Goal: Task Accomplishment & Management: Use online tool/utility

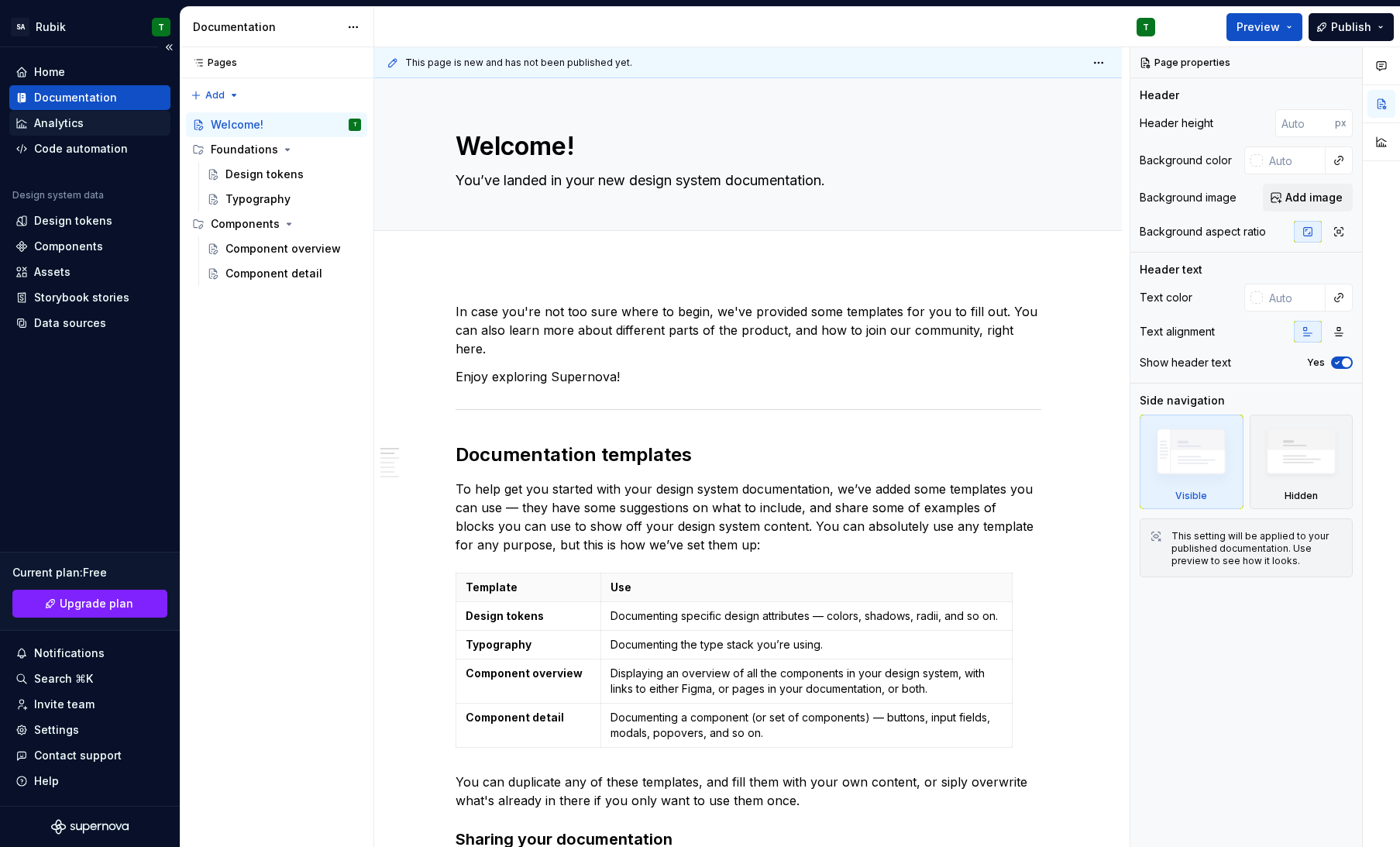
click at [82, 126] on div "Analytics" at bounding box center [90, 123] width 149 height 16
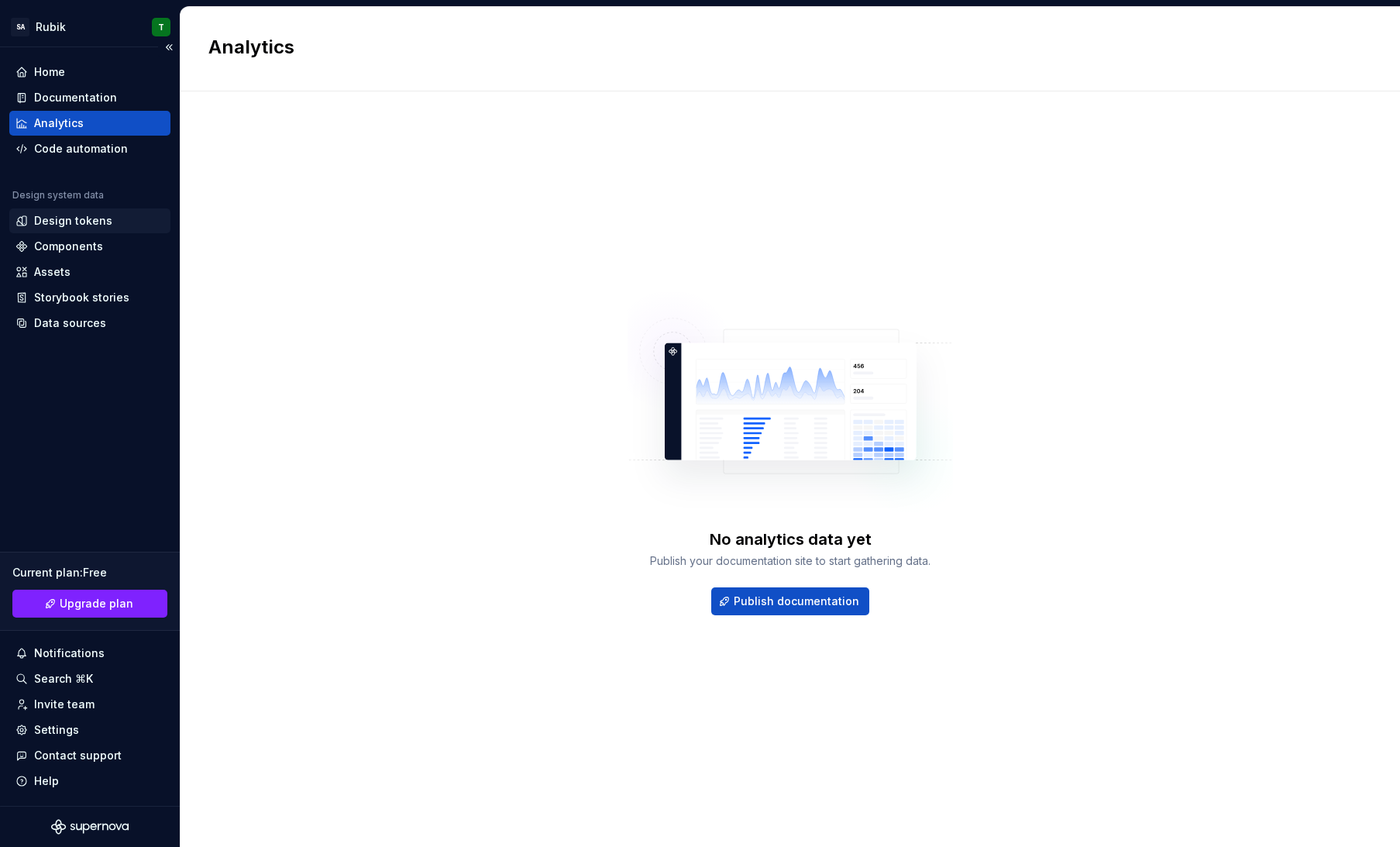
click at [69, 218] on div "Design tokens" at bounding box center [73, 221] width 79 height 16
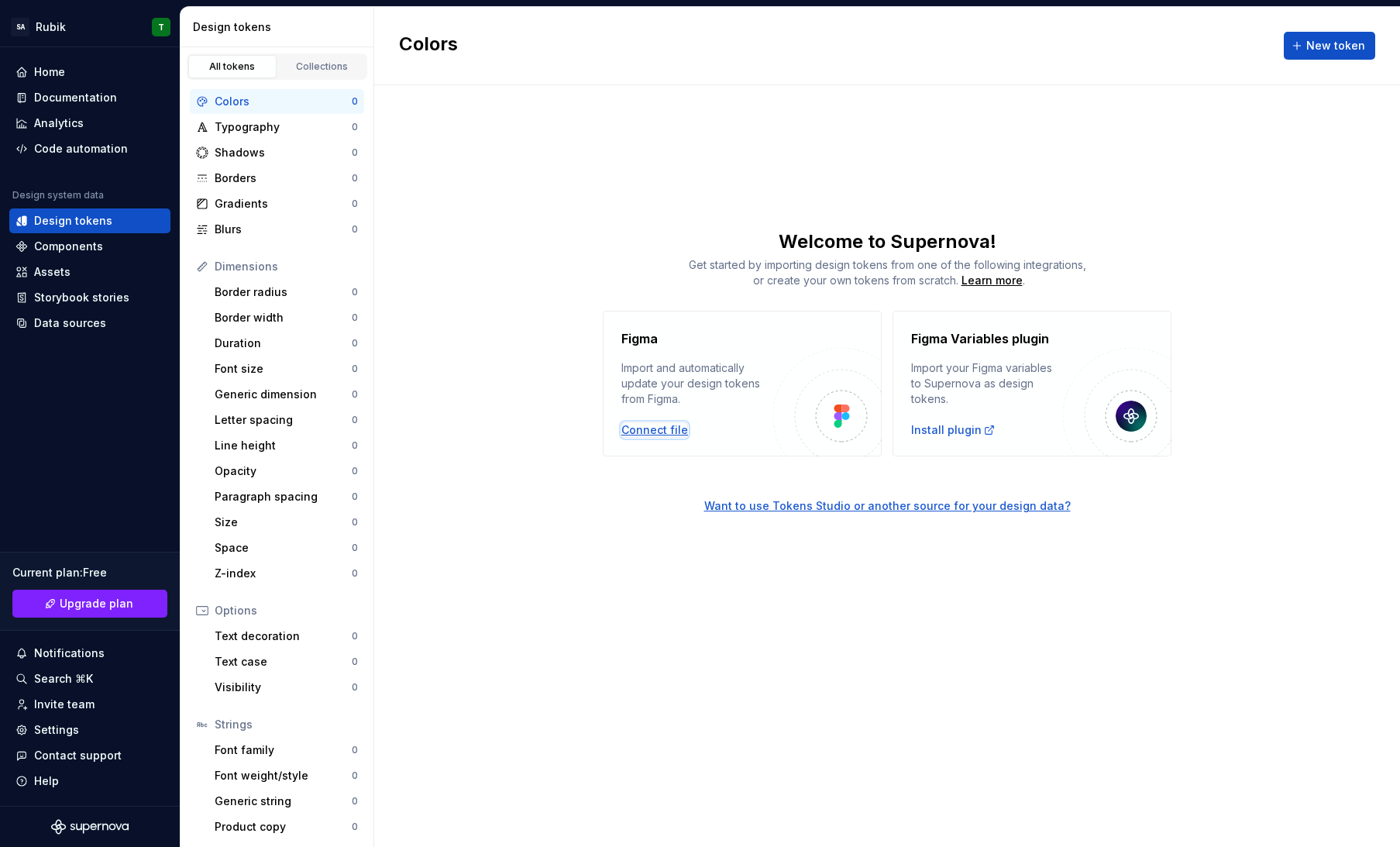
click at [639, 436] on div "Connect file" at bounding box center [655, 430] width 66 height 16
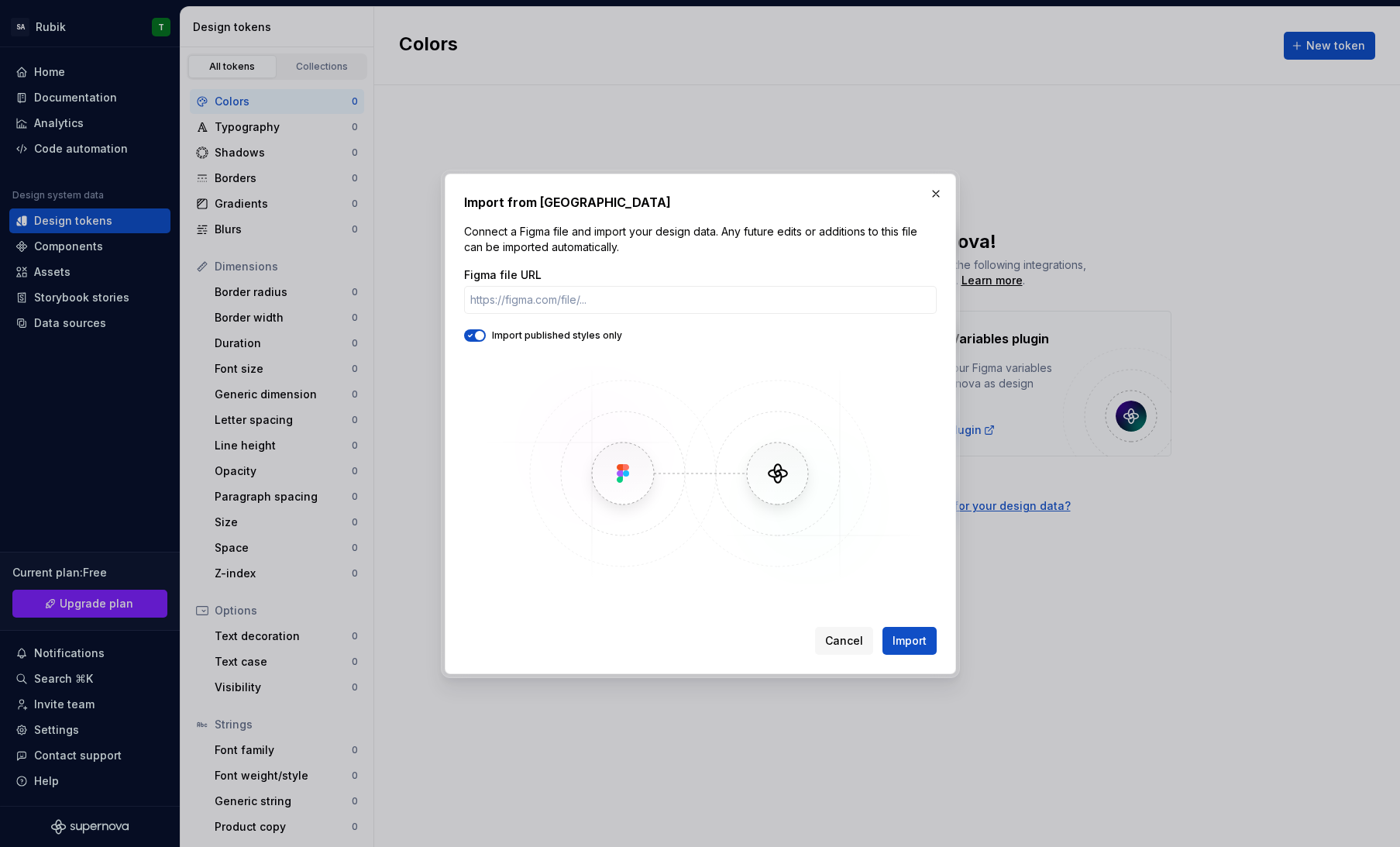
click at [624, 279] on div "Figma file URL" at bounding box center [700, 276] width 473 height 16
click at [608, 304] on input "Figma file URL" at bounding box center [700, 300] width 473 height 28
paste input "[URL][DOMAIN_NAME]"
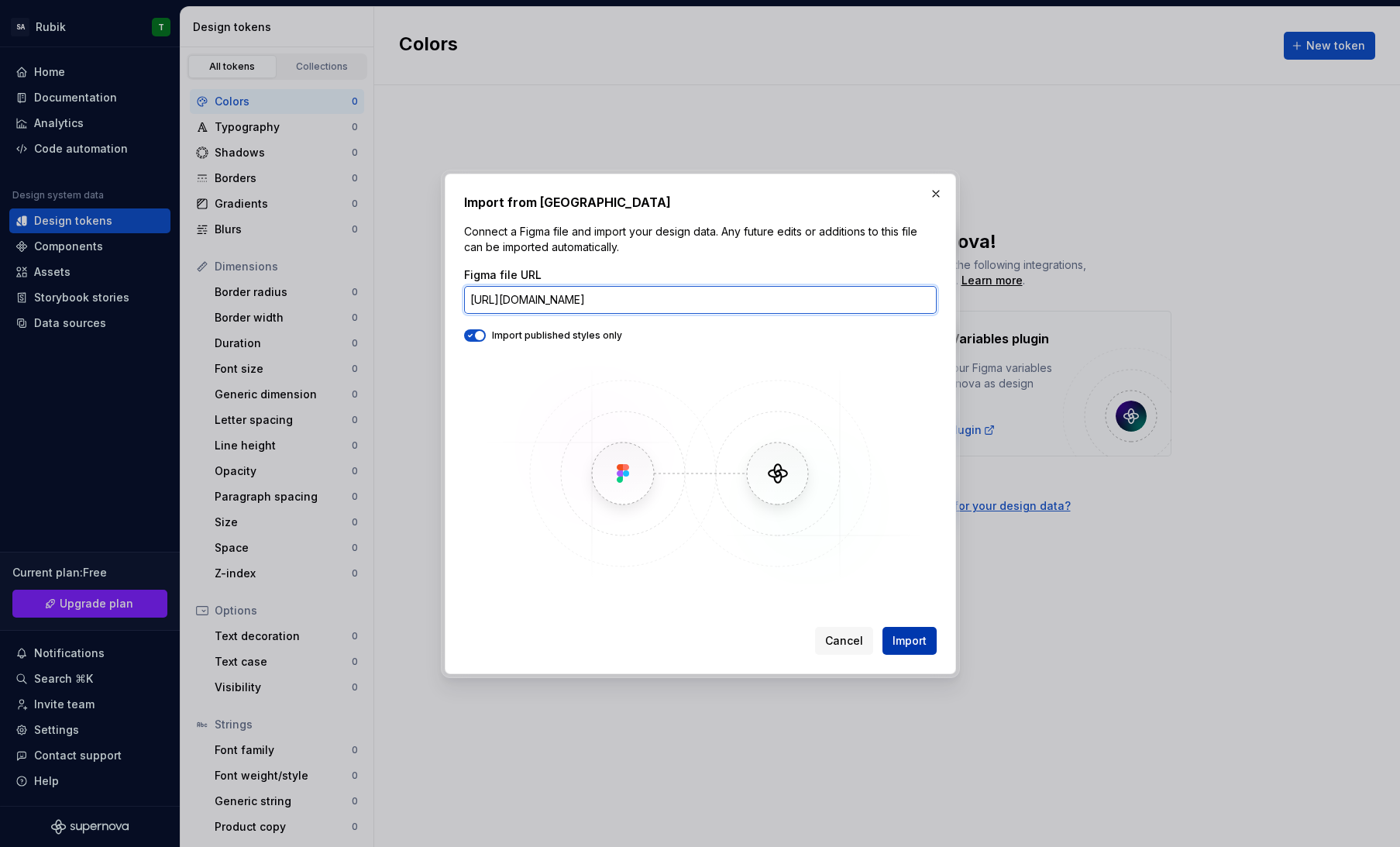
type input "[URL][DOMAIN_NAME]"
click at [919, 639] on span "Import" at bounding box center [909, 641] width 34 height 16
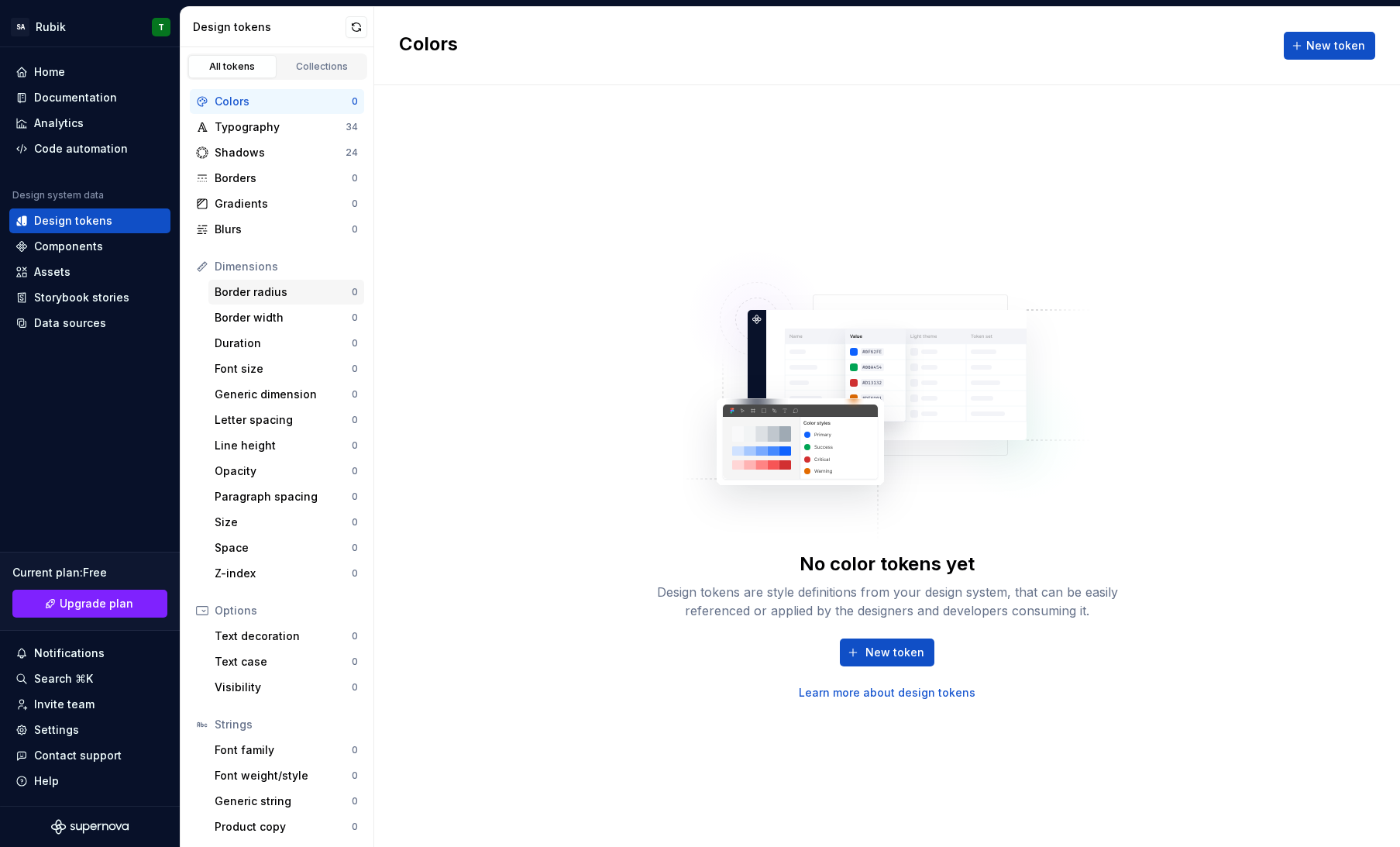
click at [259, 300] on div "Border radius 0" at bounding box center [286, 292] width 156 height 24
click at [254, 324] on div "Border width" at bounding box center [283, 318] width 137 height 16
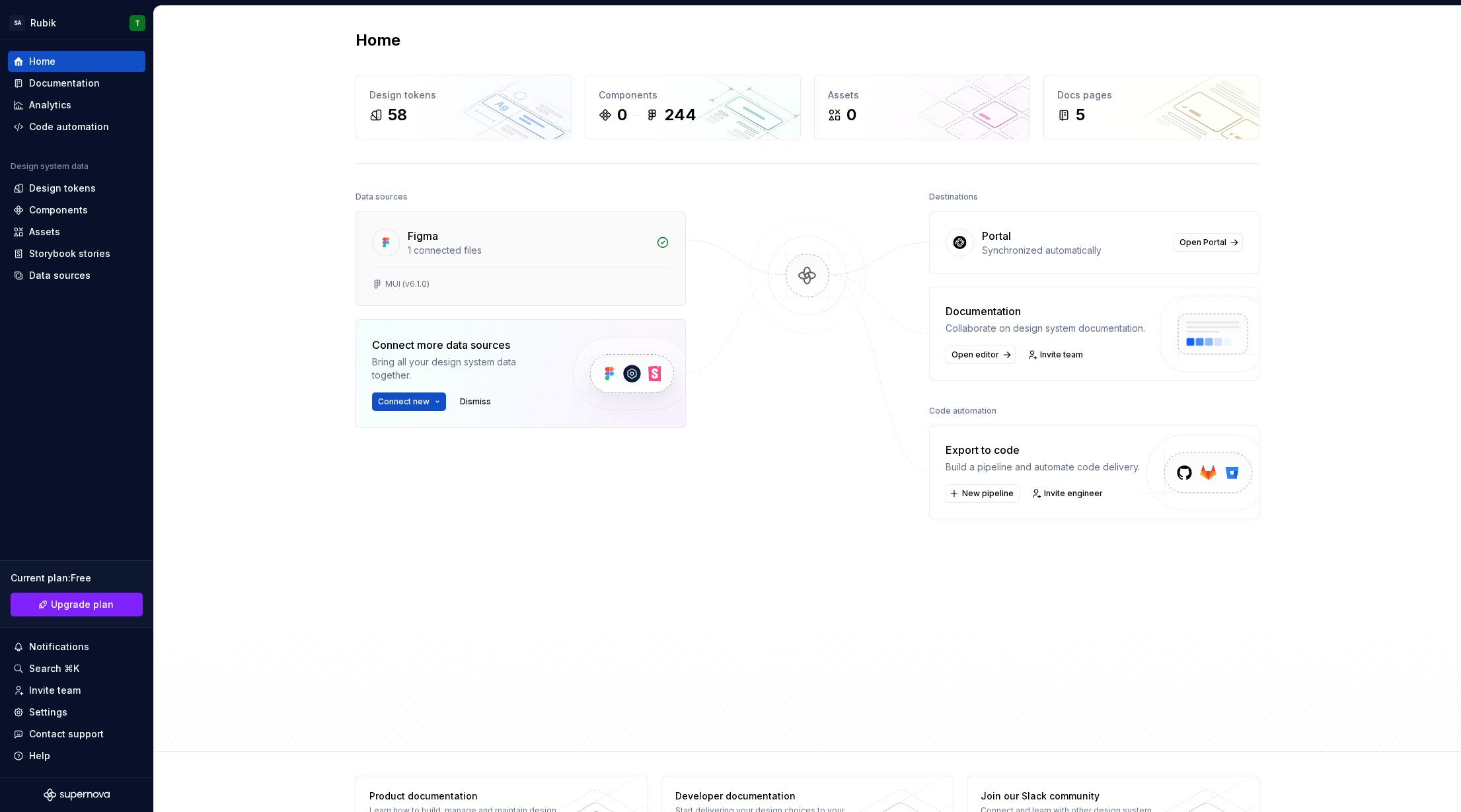
click at [501, 229] on div "Figma" at bounding box center [527, 236] width 240 height 16
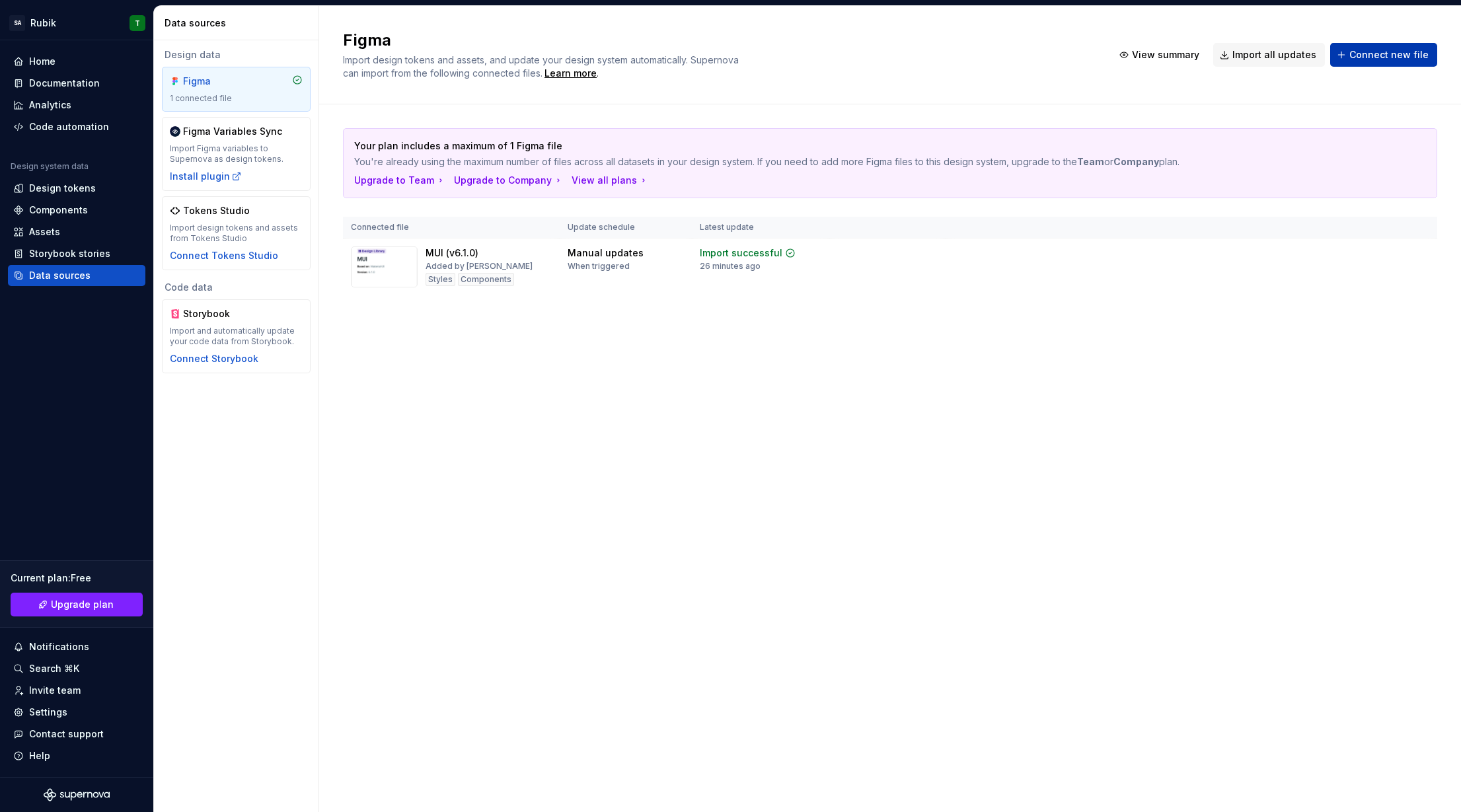
click at [1306, 59] on span "Connect new file" at bounding box center [1389, 55] width 80 height 13
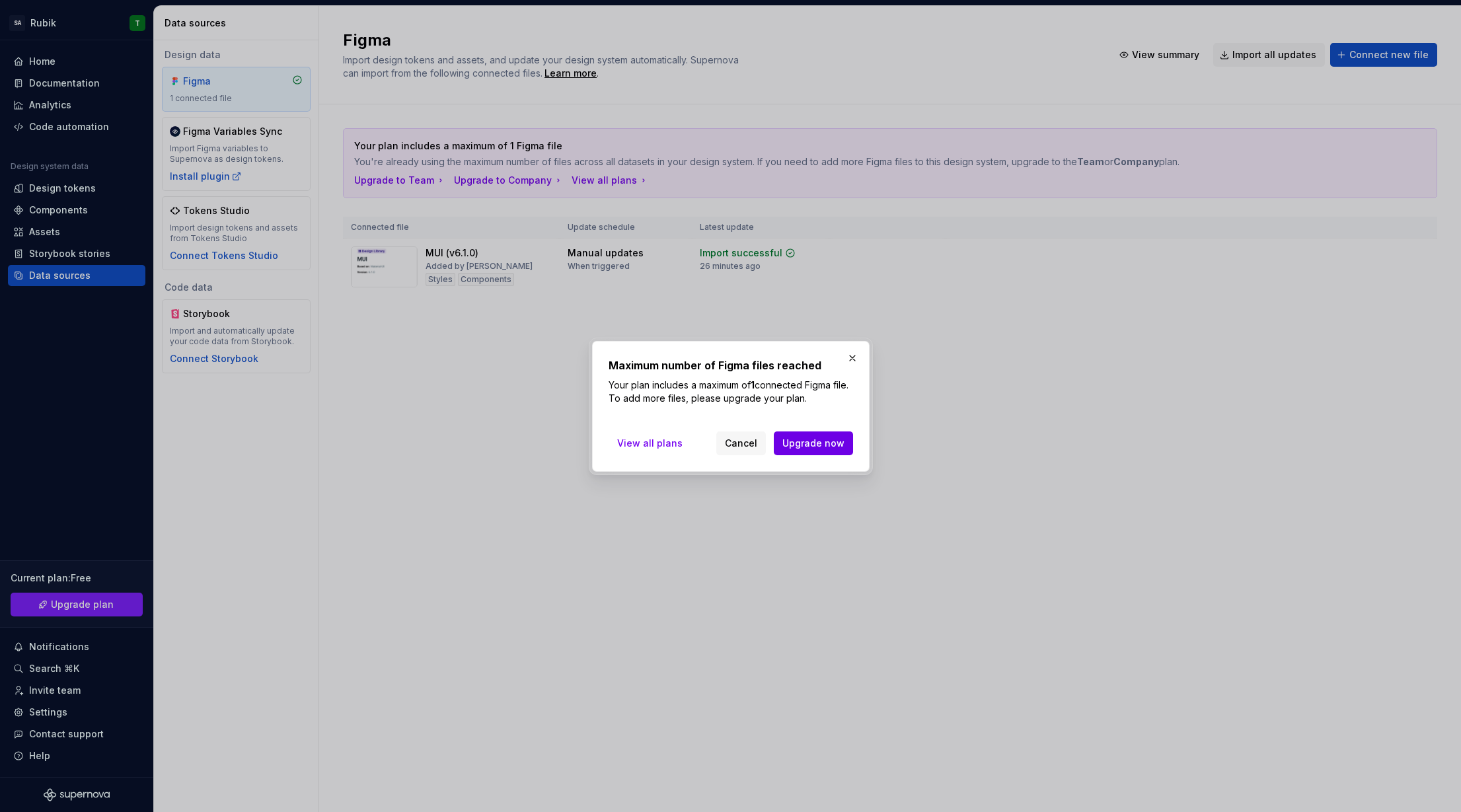
click at [806, 447] on span "Upgrade now" at bounding box center [814, 443] width 62 height 13
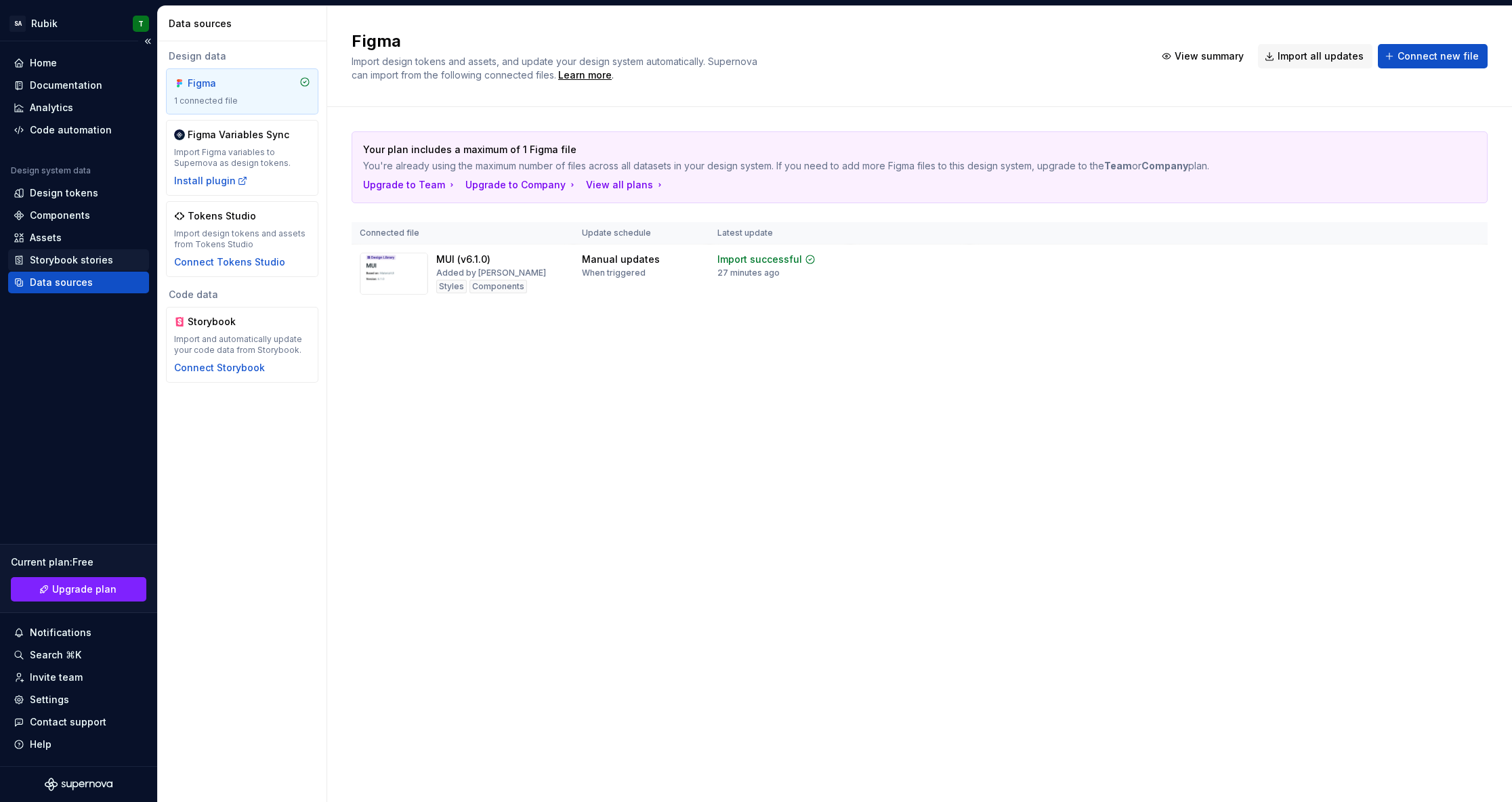
click at [84, 260] on div "Storybook stories" at bounding box center [71, 260] width 83 height 14
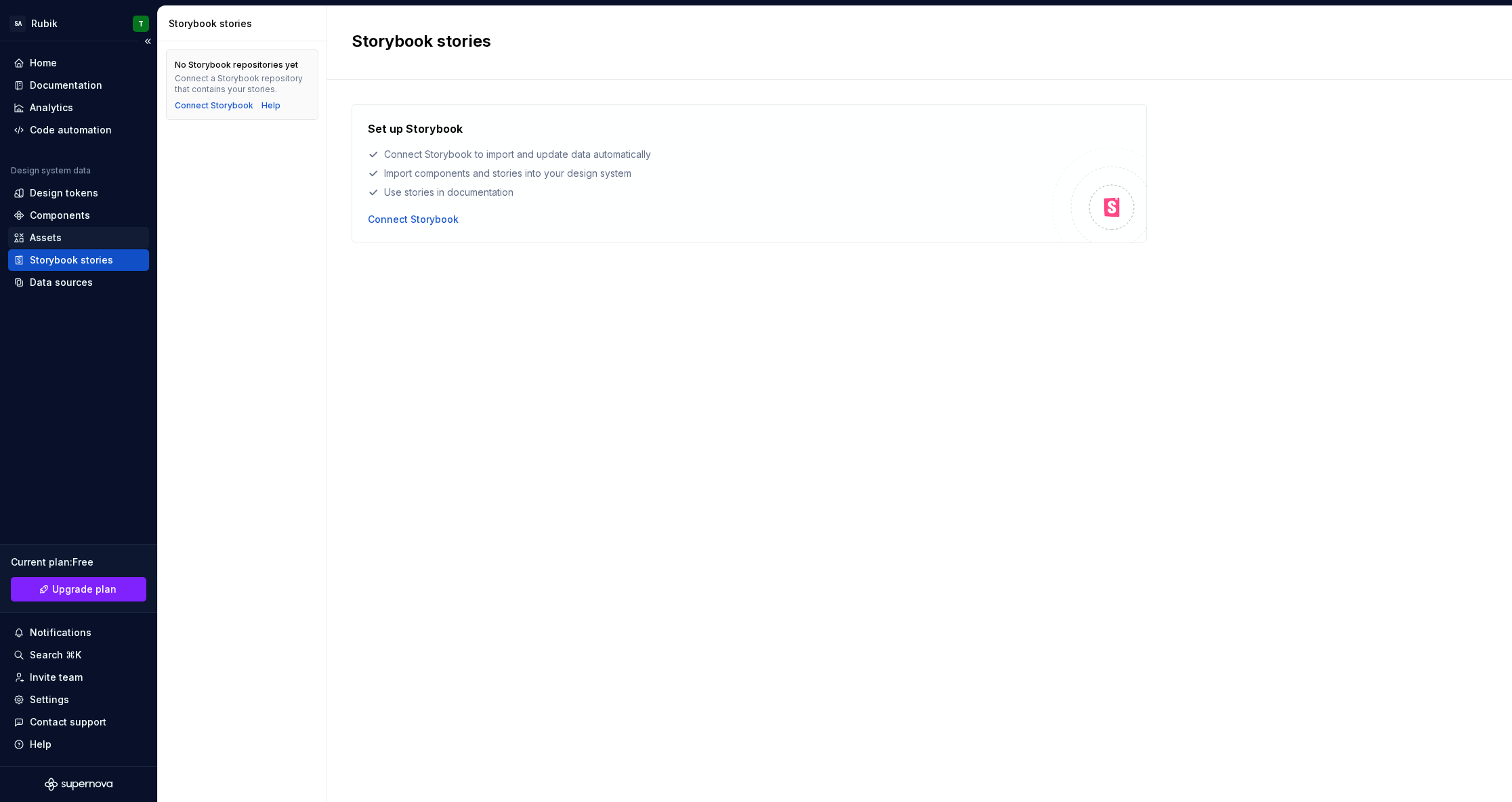
click at [72, 236] on div "Assets" at bounding box center [79, 238] width 130 height 14
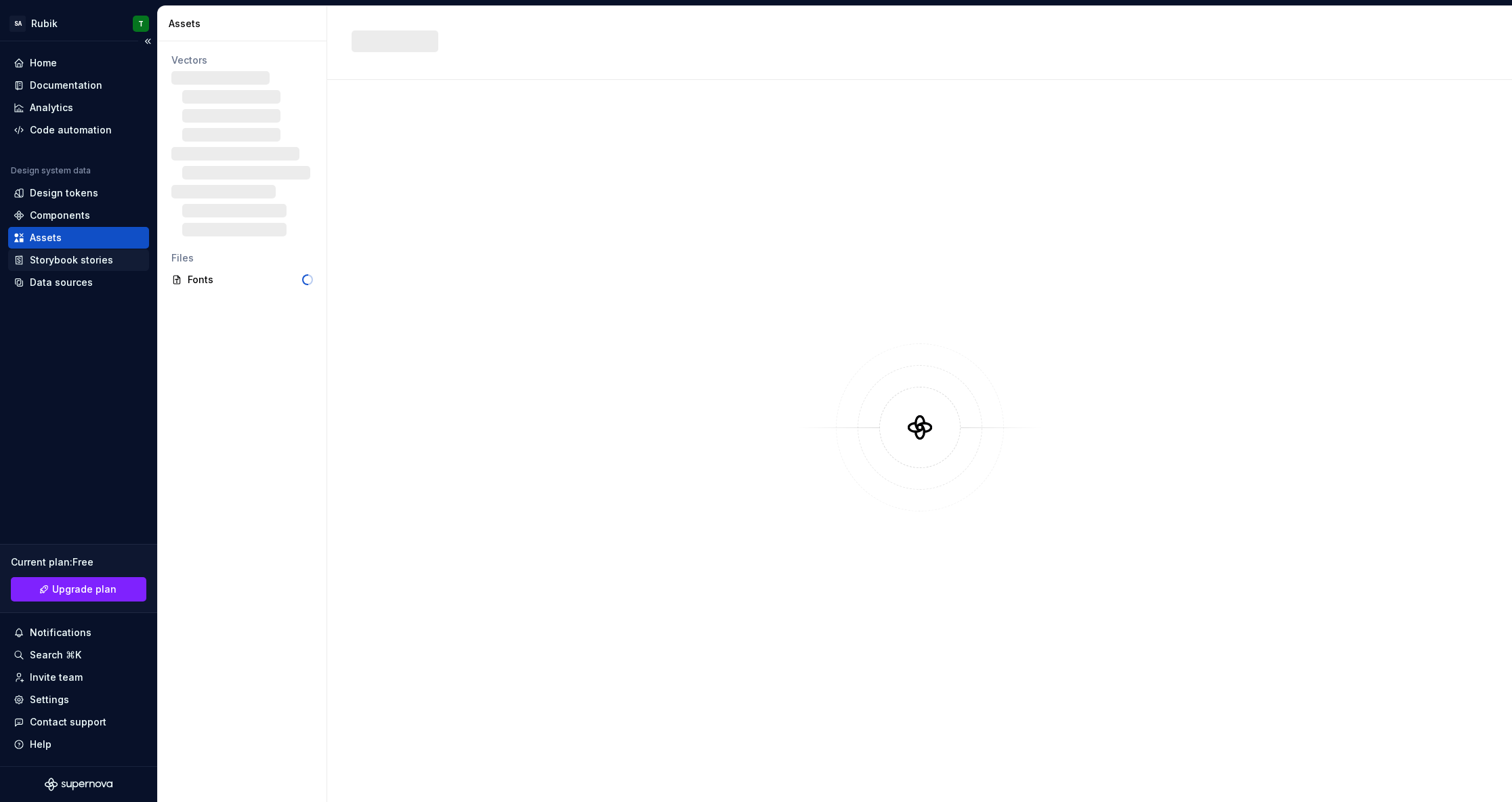
click at [74, 257] on div "Storybook stories" at bounding box center [71, 260] width 83 height 14
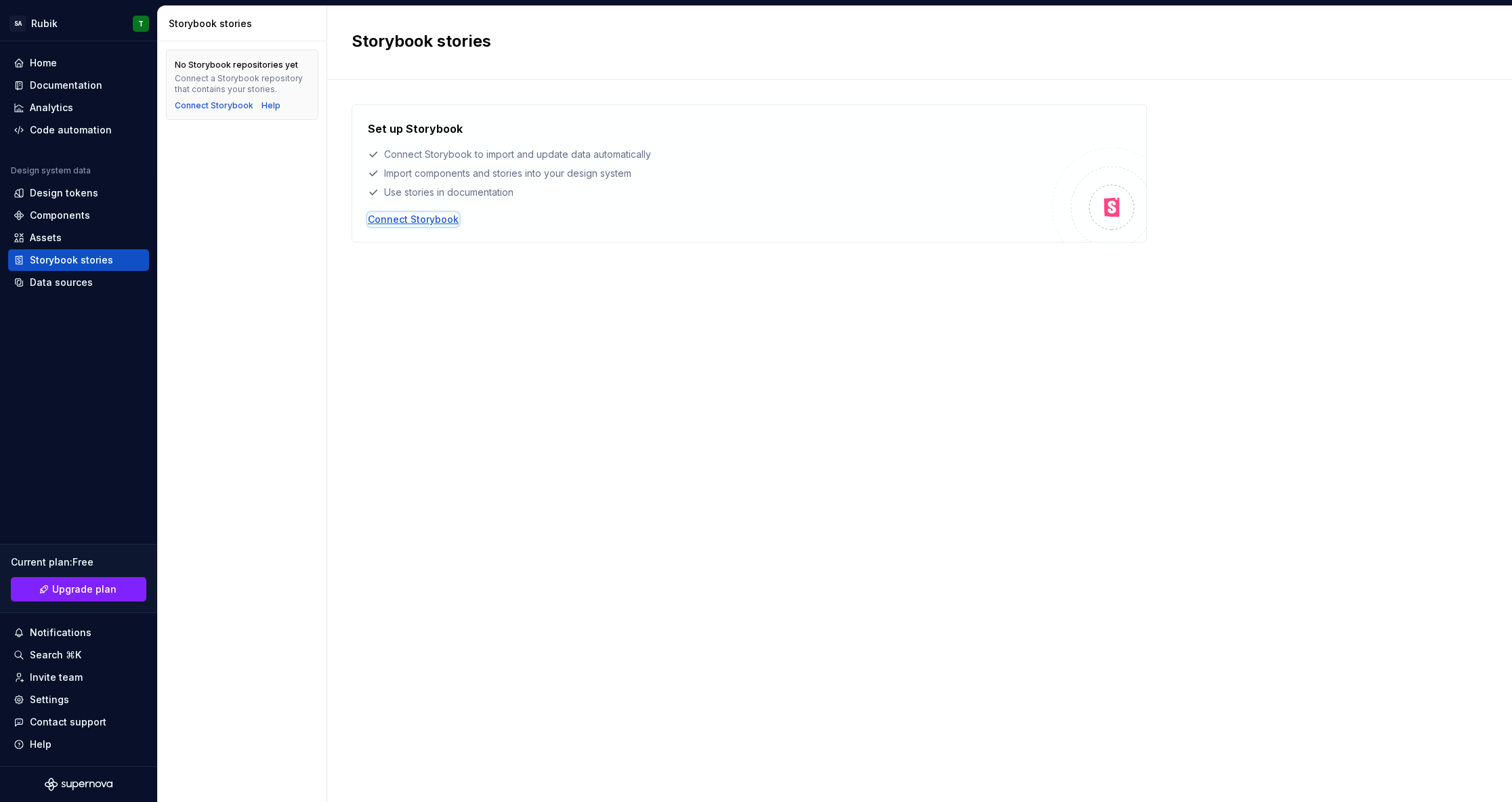
click at [393, 215] on div "Connect Storybook" at bounding box center [413, 220] width 91 height 14
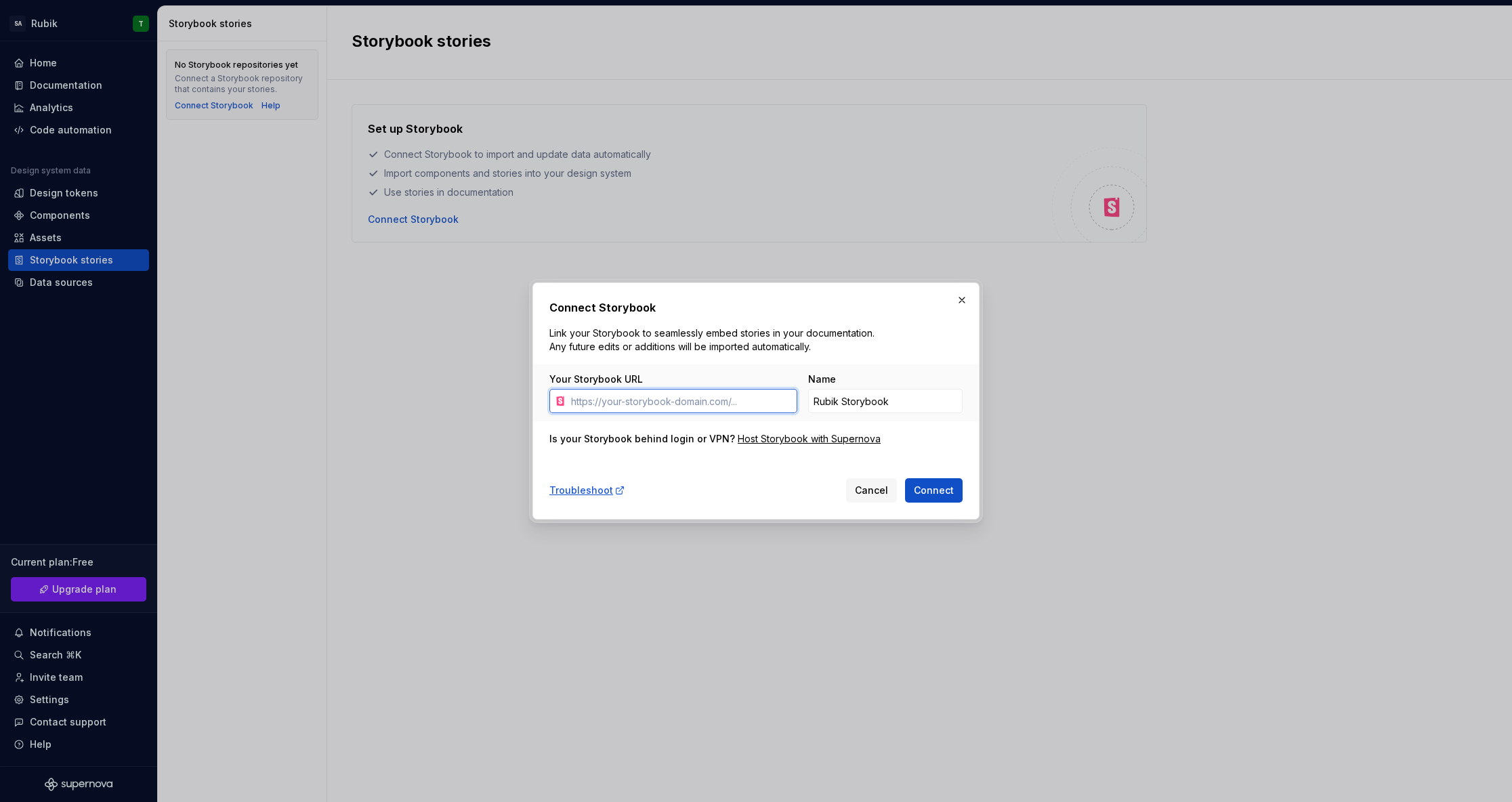
click at [746, 401] on input "Your Storybook URL" at bounding box center [682, 401] width 232 height 24
paste input "[URL][DOMAIN_NAME]"
paste input "text"
type input "[URL][DOMAIN_NAME]"
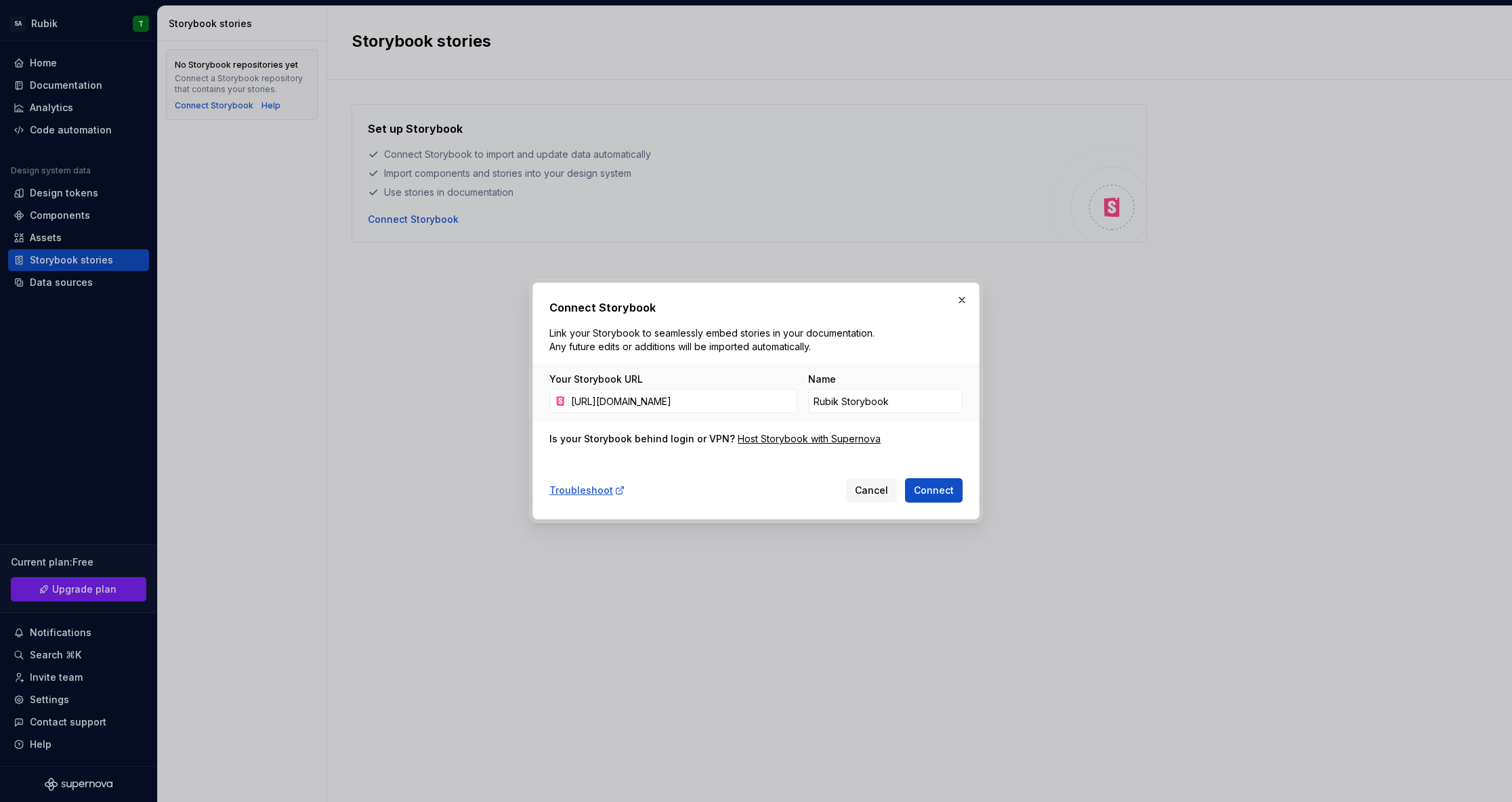
drag, startPoint x: 938, startPoint y: 495, endPoint x: 926, endPoint y: 499, distance: 12.6
click at [937, 496] on span "Connect" at bounding box center [933, 490] width 40 height 14
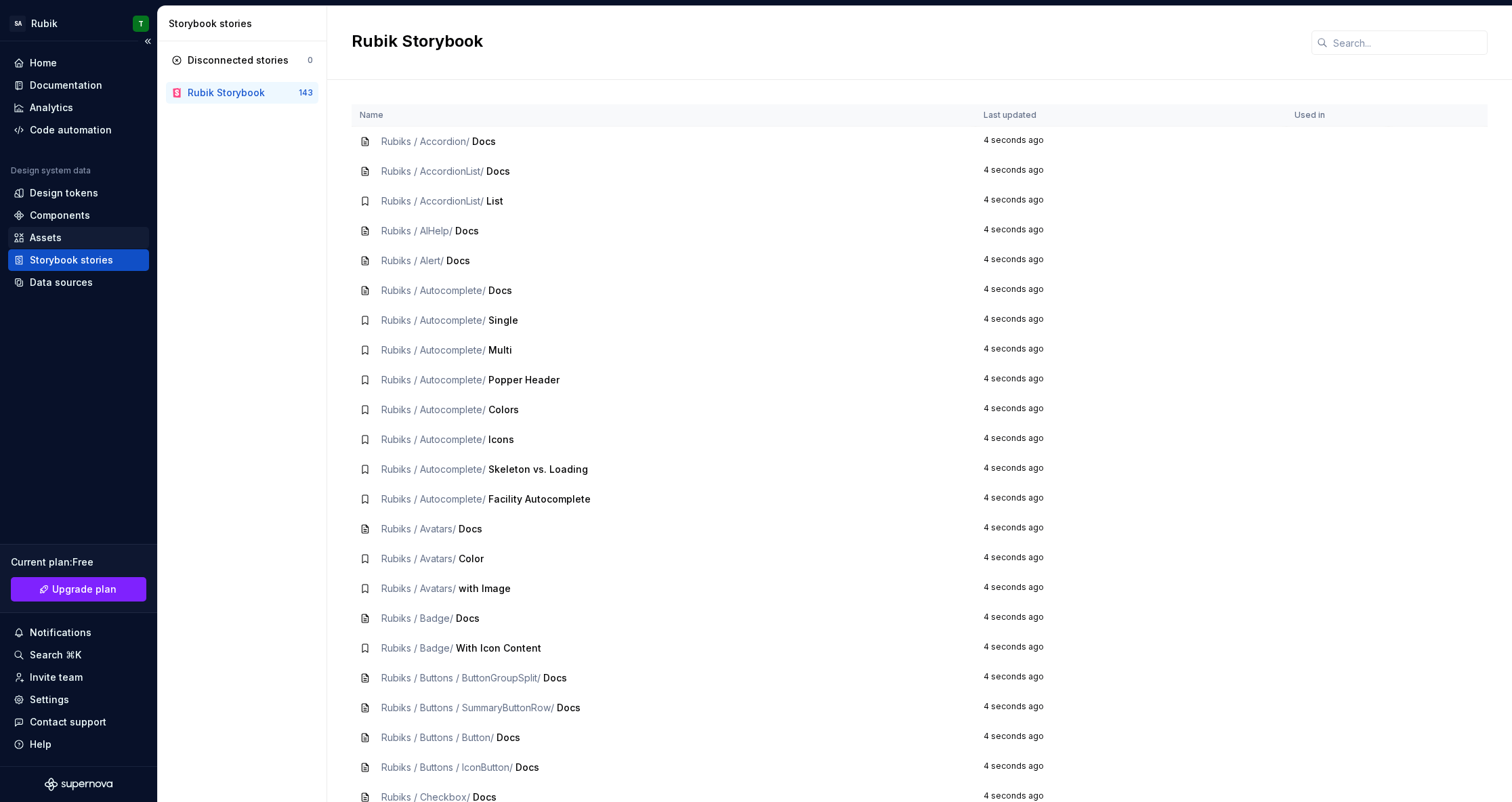
click at [72, 239] on div "Assets" at bounding box center [79, 238] width 130 height 14
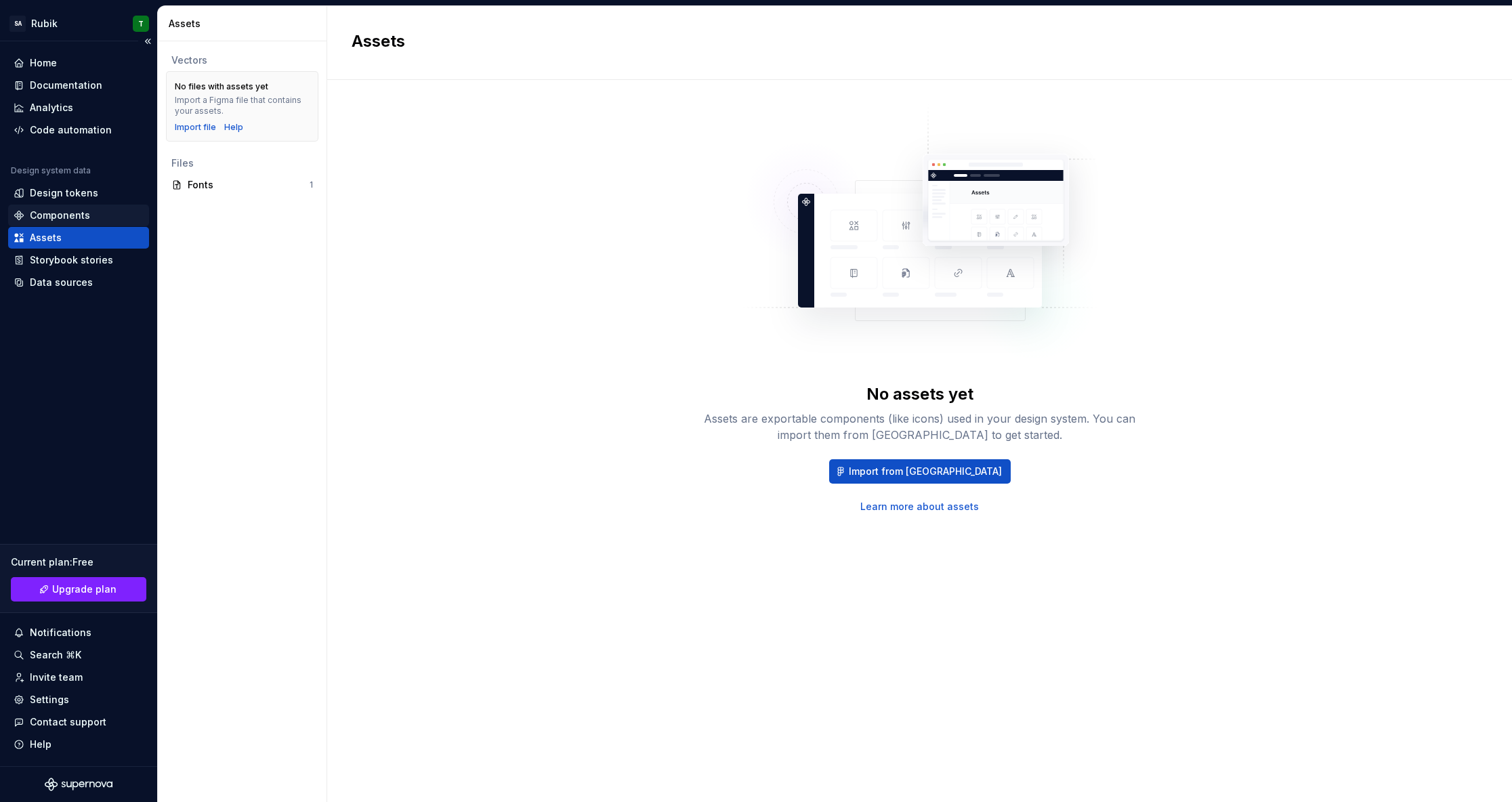
click at [79, 221] on div "Components" at bounding box center [59, 216] width 60 height 14
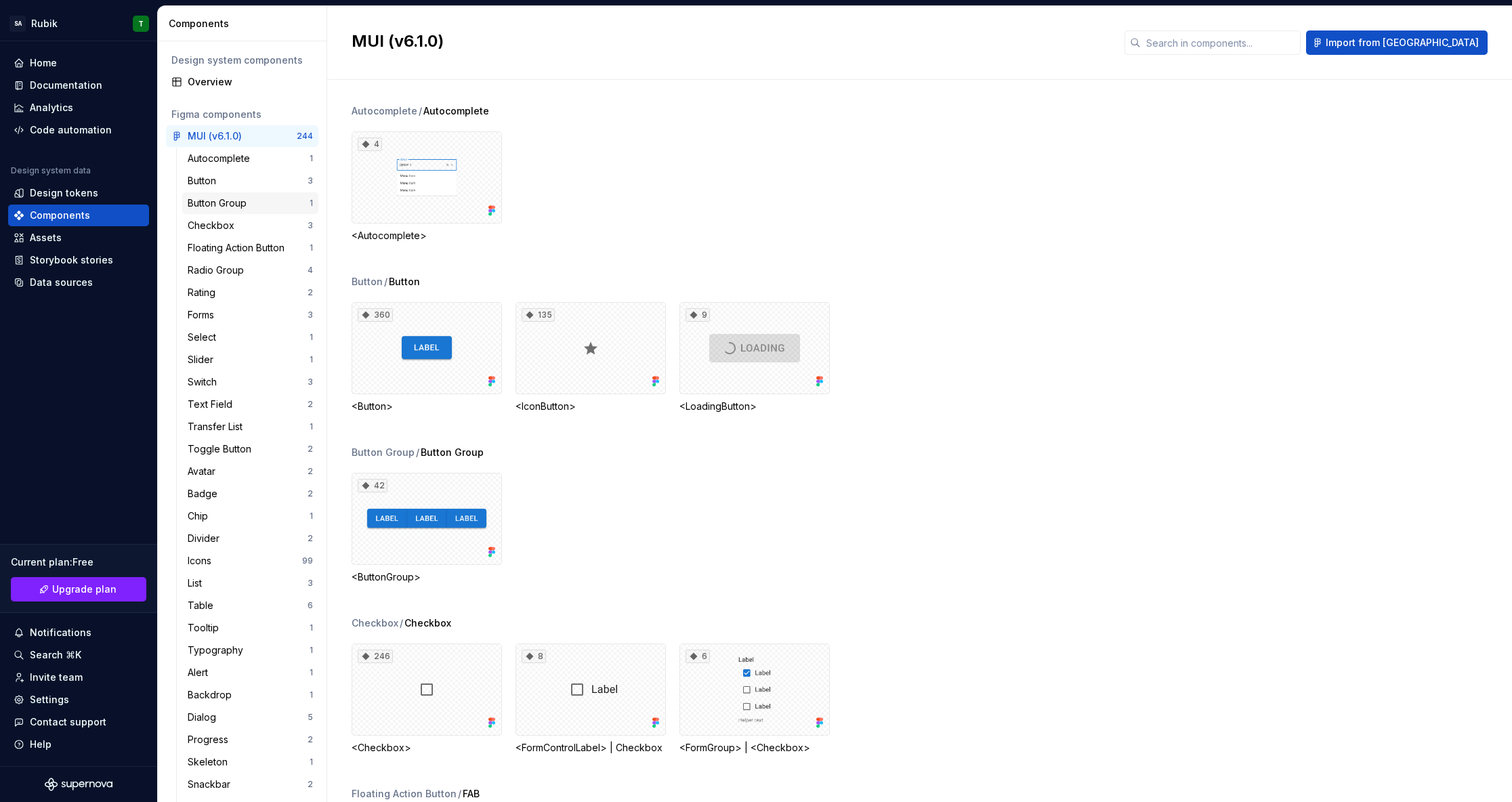
click at [240, 213] on div "Button Group 1" at bounding box center [250, 203] width 136 height 21
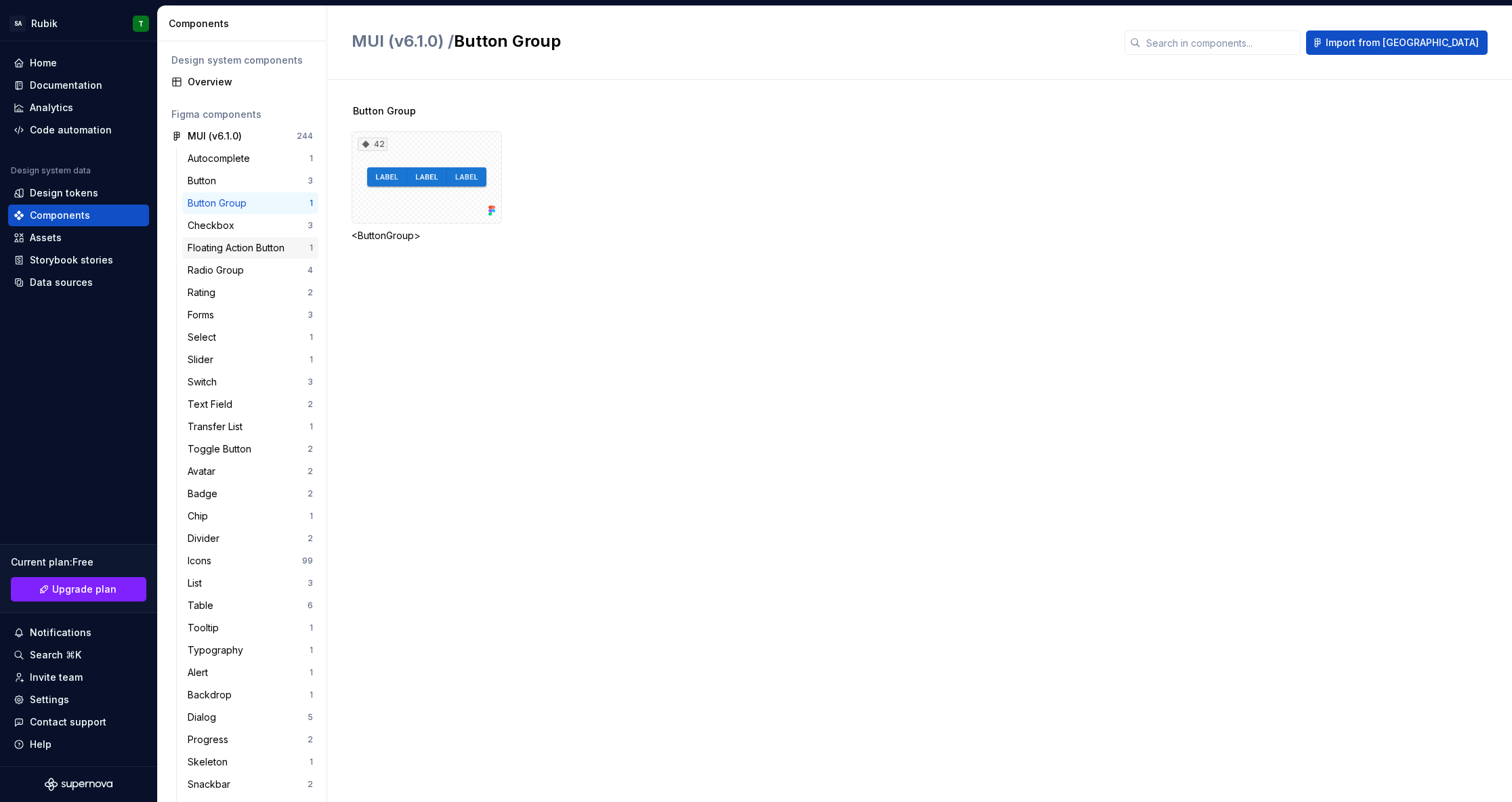
click at [228, 238] on div "Floating Action Button 1" at bounding box center [250, 248] width 136 height 21
click at [230, 265] on div "Radio Group" at bounding box center [218, 271] width 62 height 14
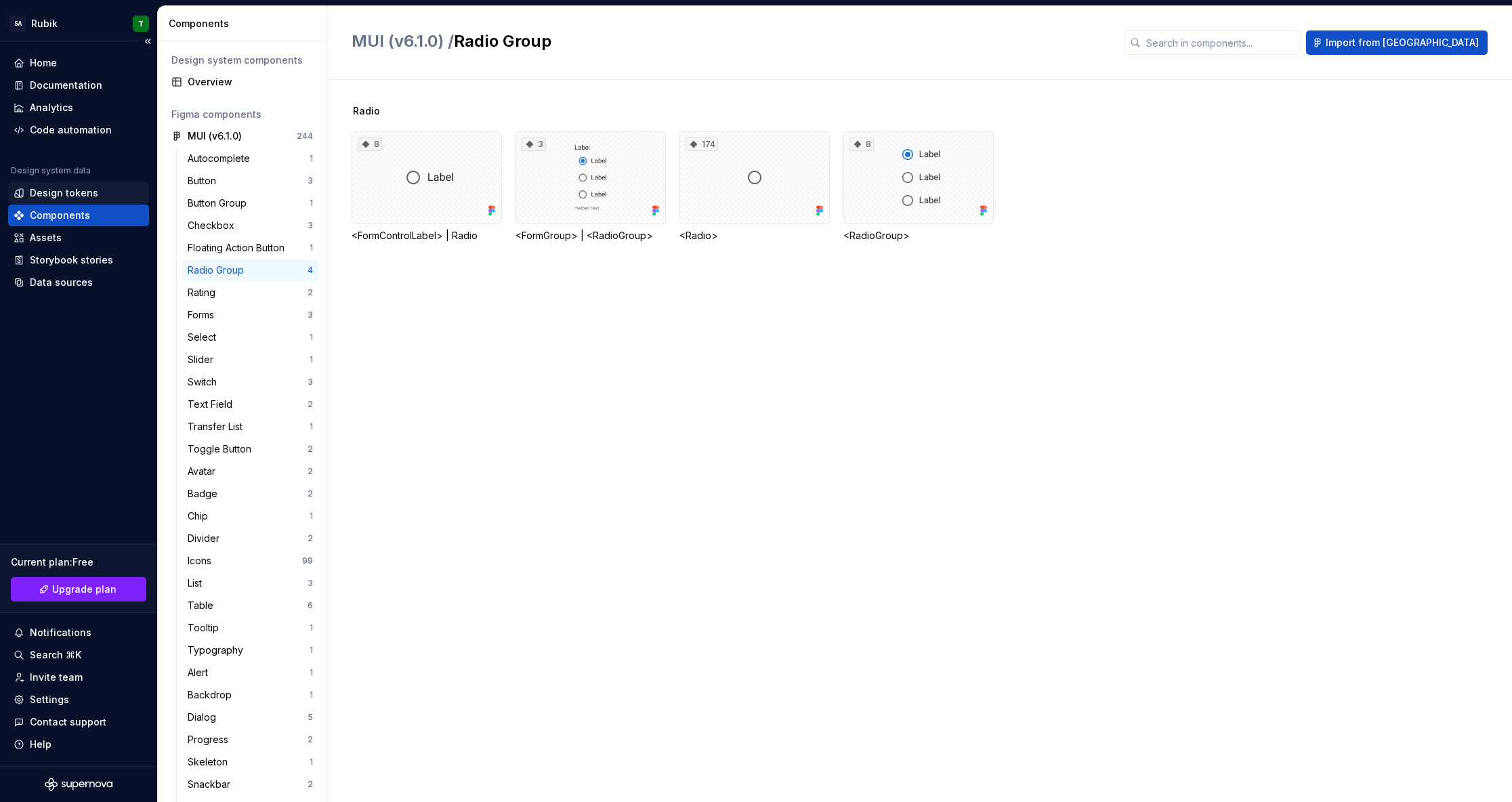
click at [76, 191] on div "Design tokens" at bounding box center [64, 193] width 69 height 14
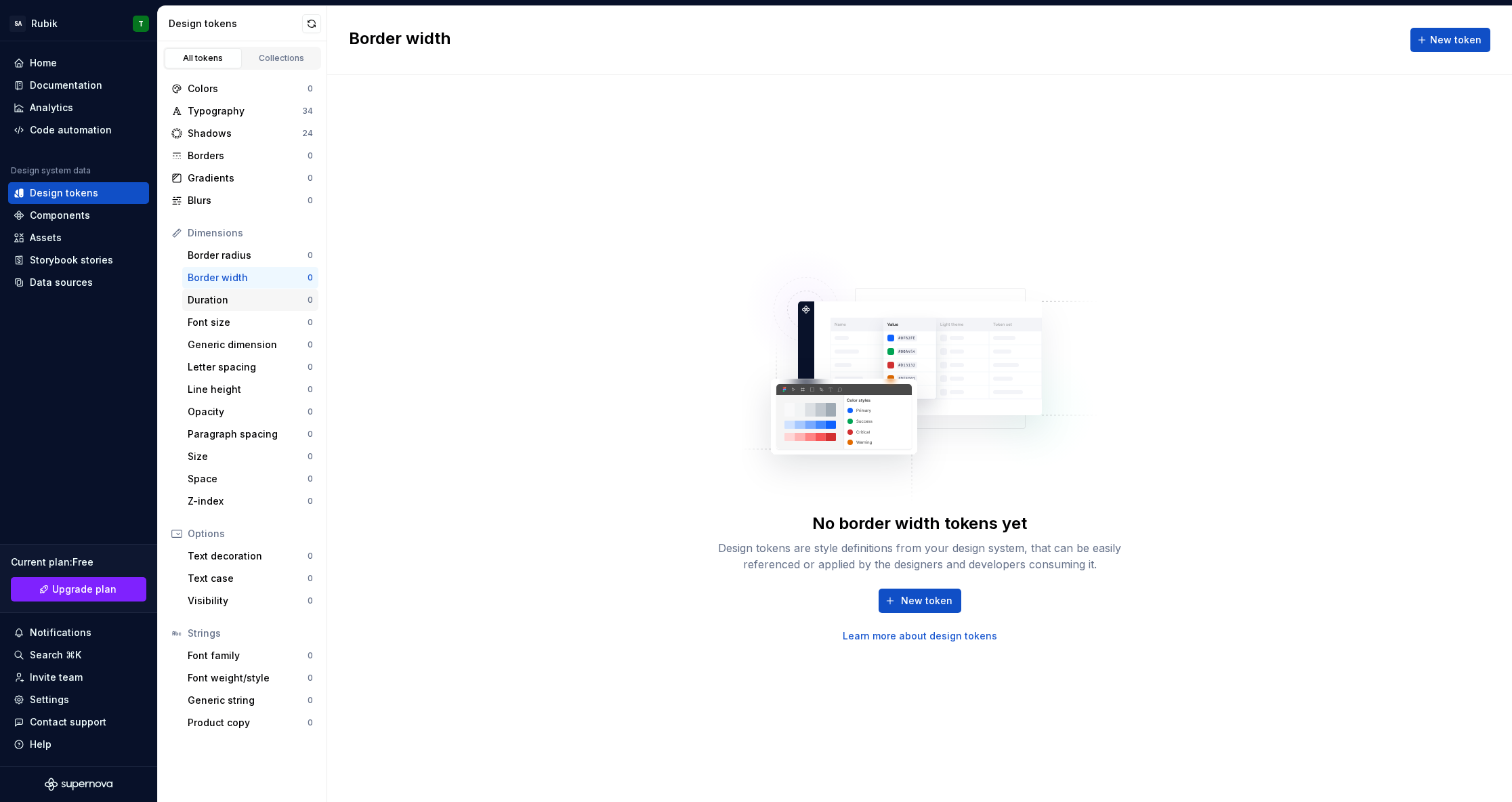
click at [236, 298] on div "Duration" at bounding box center [247, 300] width 120 height 14
click at [226, 324] on div "Font size" at bounding box center [247, 322] width 120 height 14
click at [287, 126] on div "Shadows 24" at bounding box center [242, 133] width 152 height 21
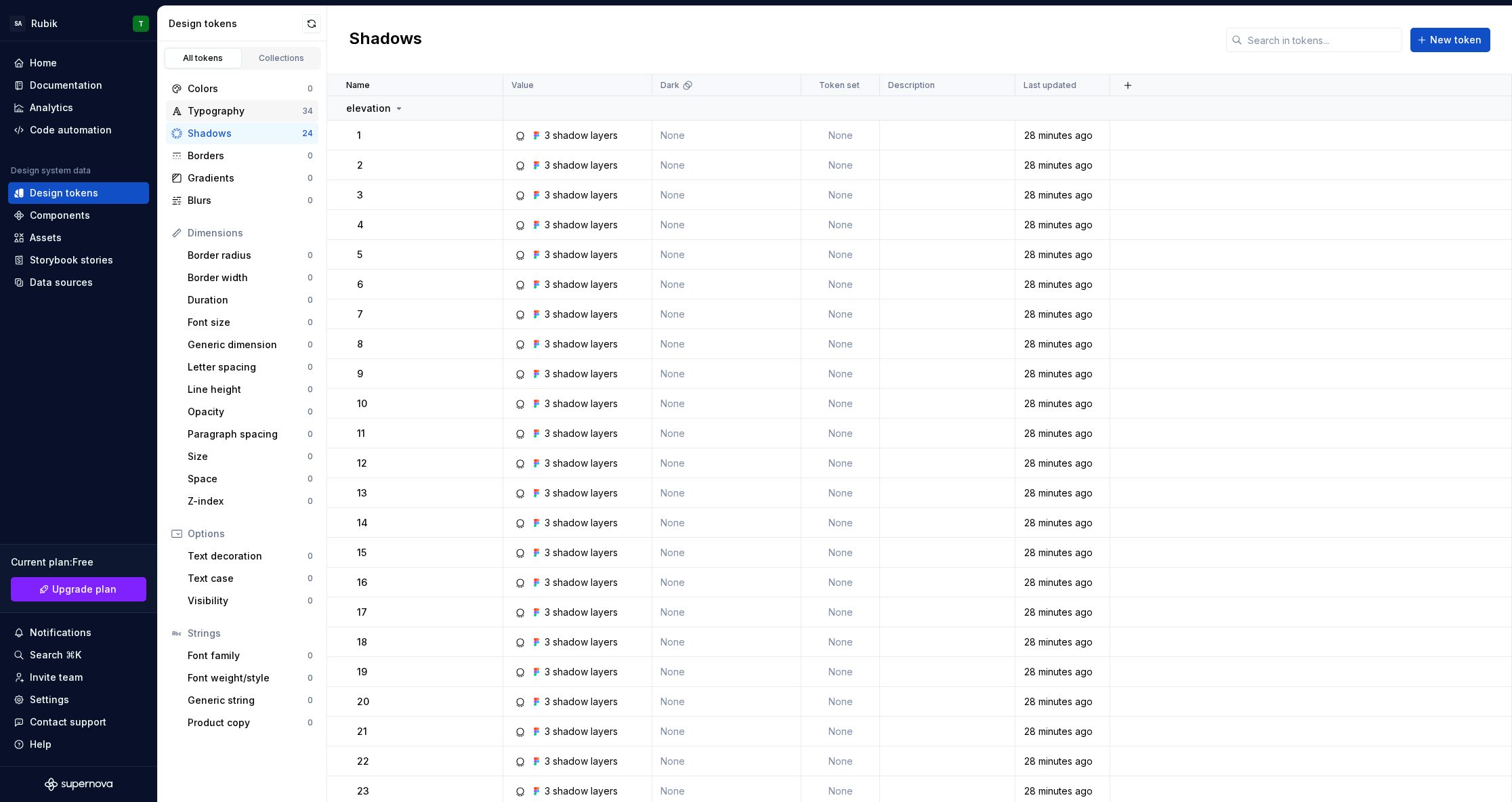
click at [248, 111] on div "Typography" at bounding box center [245, 111] width 114 height 14
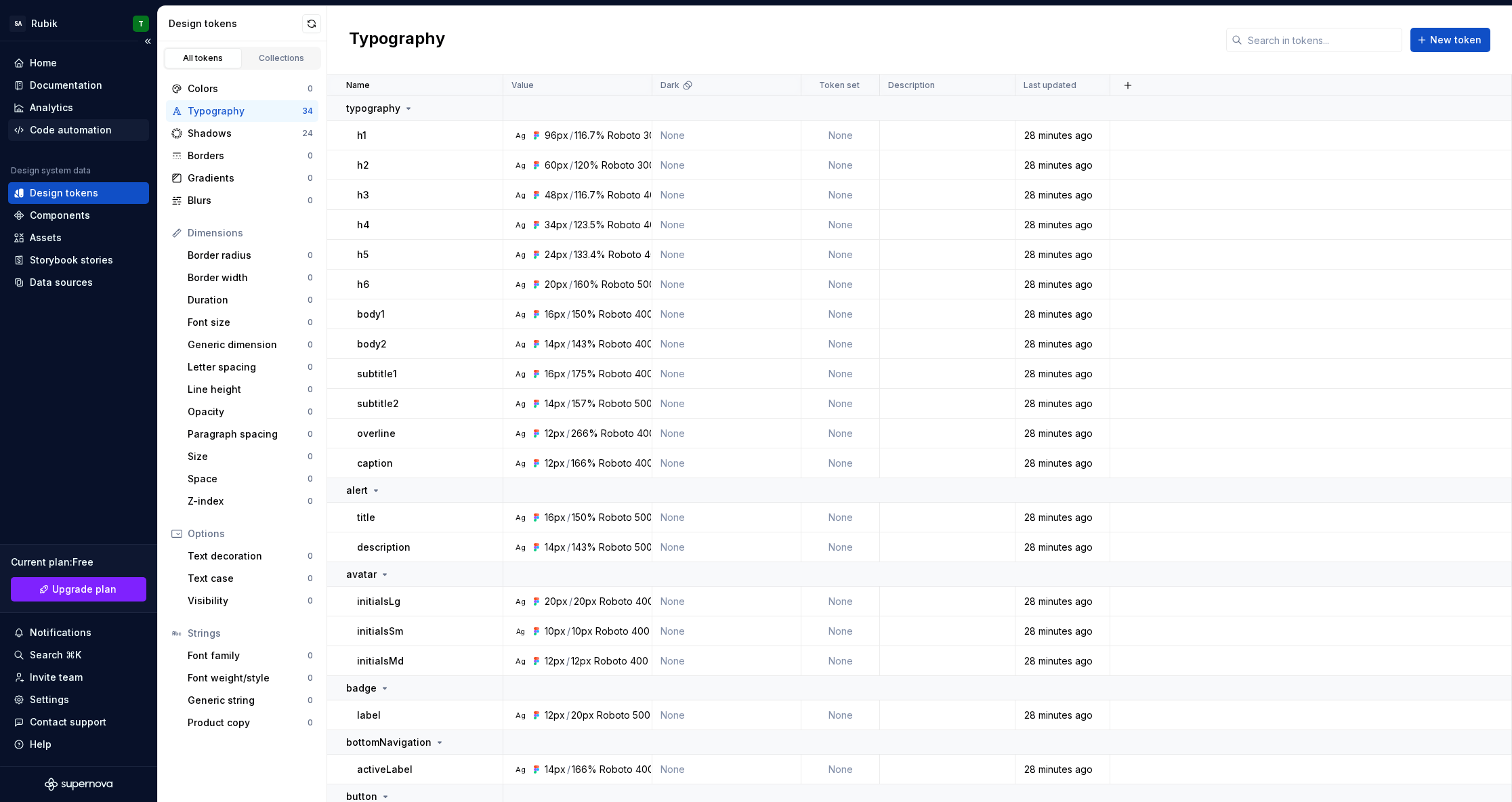
click at [60, 132] on div "Code automation" at bounding box center [70, 130] width 82 height 14
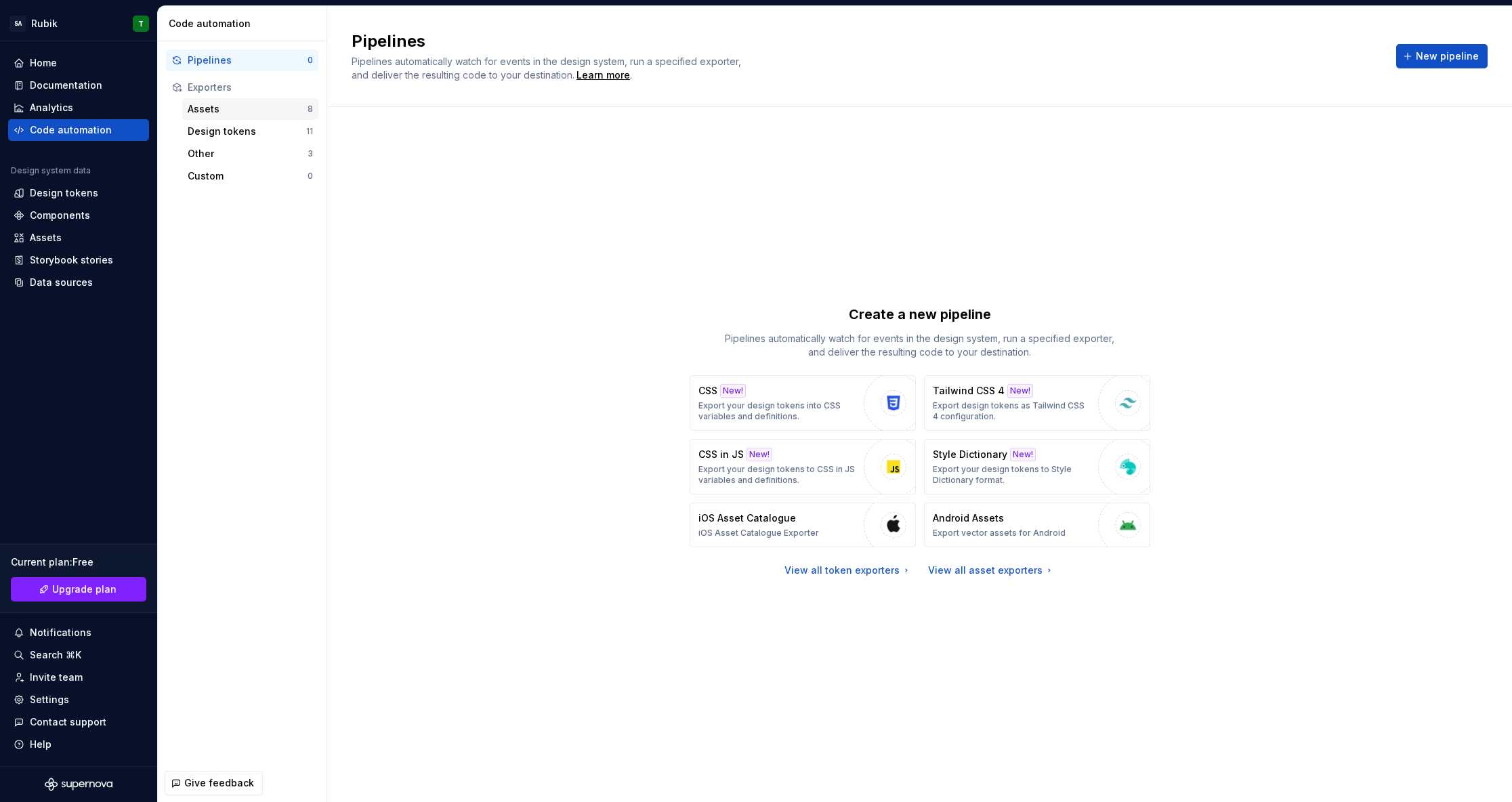
click at [222, 115] on div "Assets" at bounding box center [247, 109] width 120 height 14
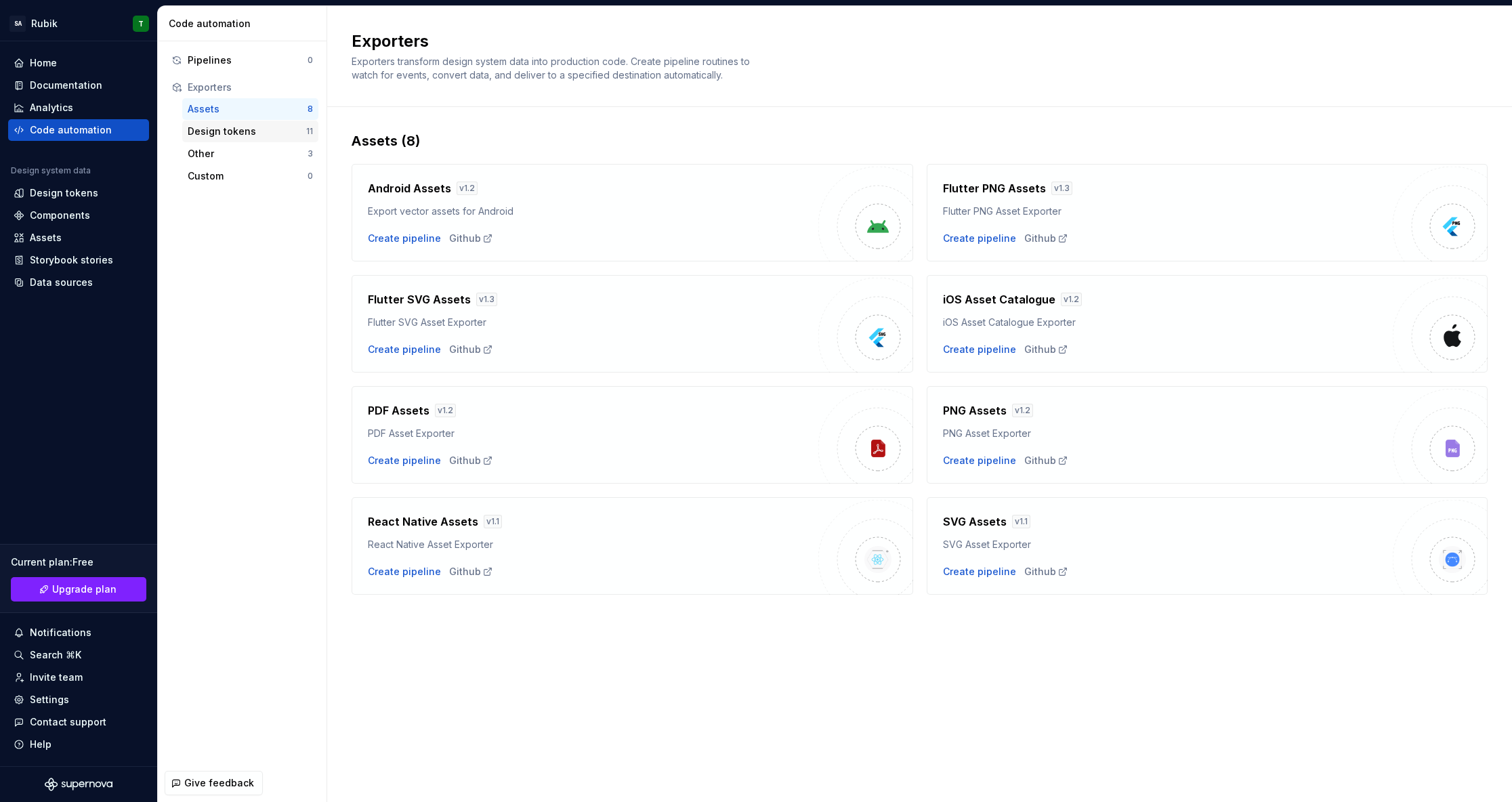
click at [223, 138] on div "Design tokens 11" at bounding box center [250, 131] width 136 height 21
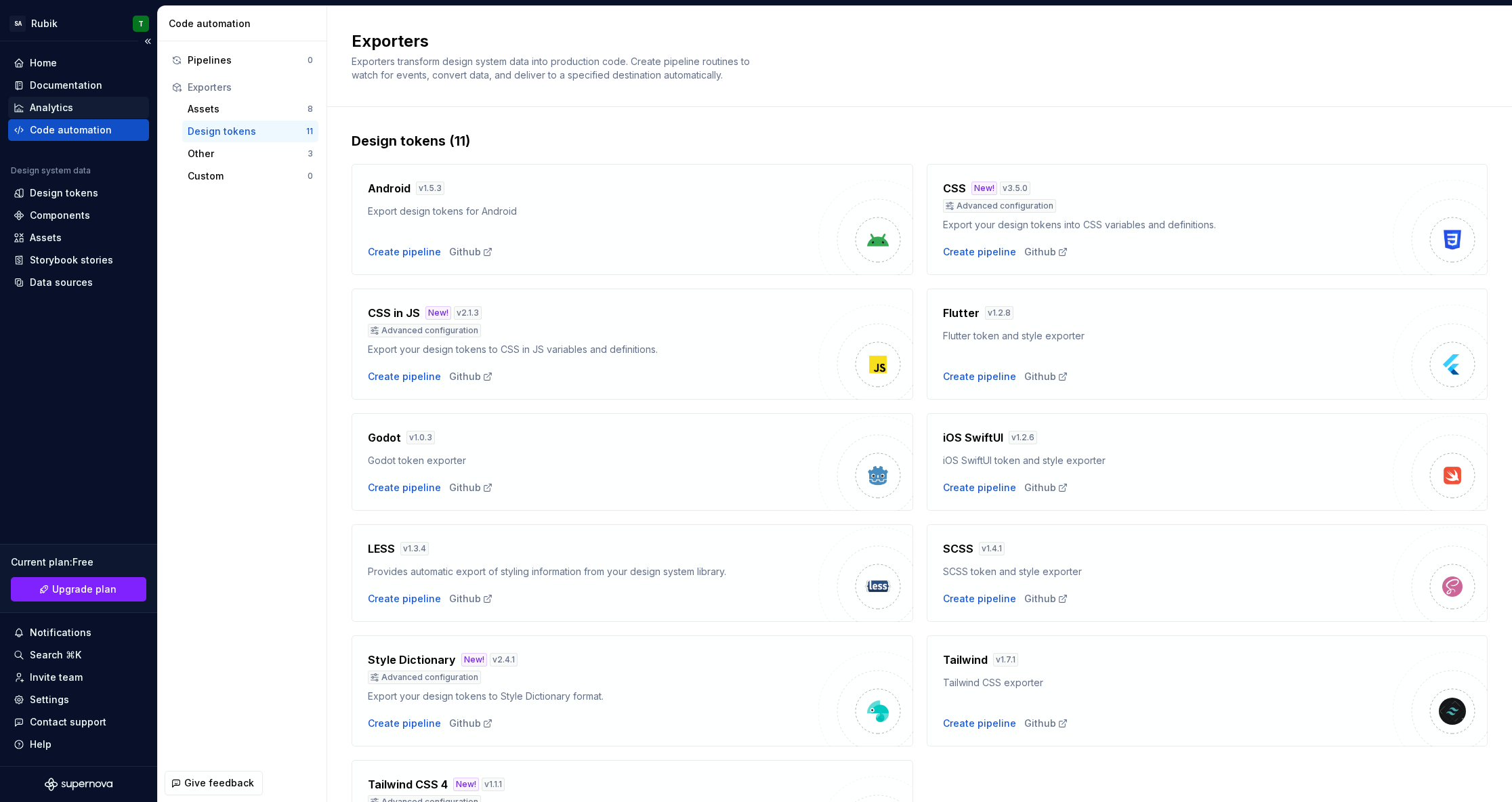
click at [95, 115] on div "Analytics" at bounding box center [79, 107] width 141 height 21
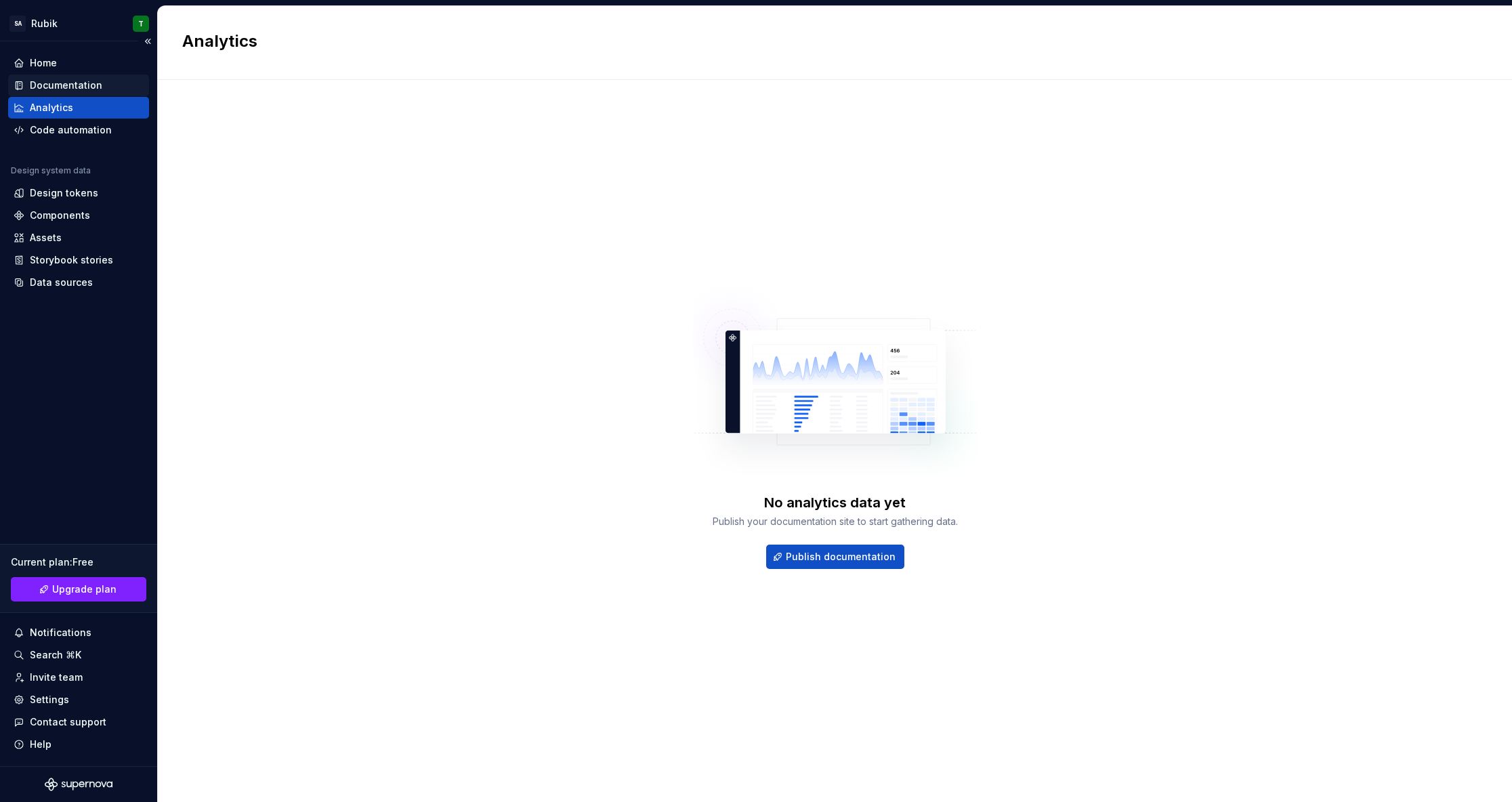
click at [106, 77] on div "Documentation" at bounding box center [79, 85] width 141 height 21
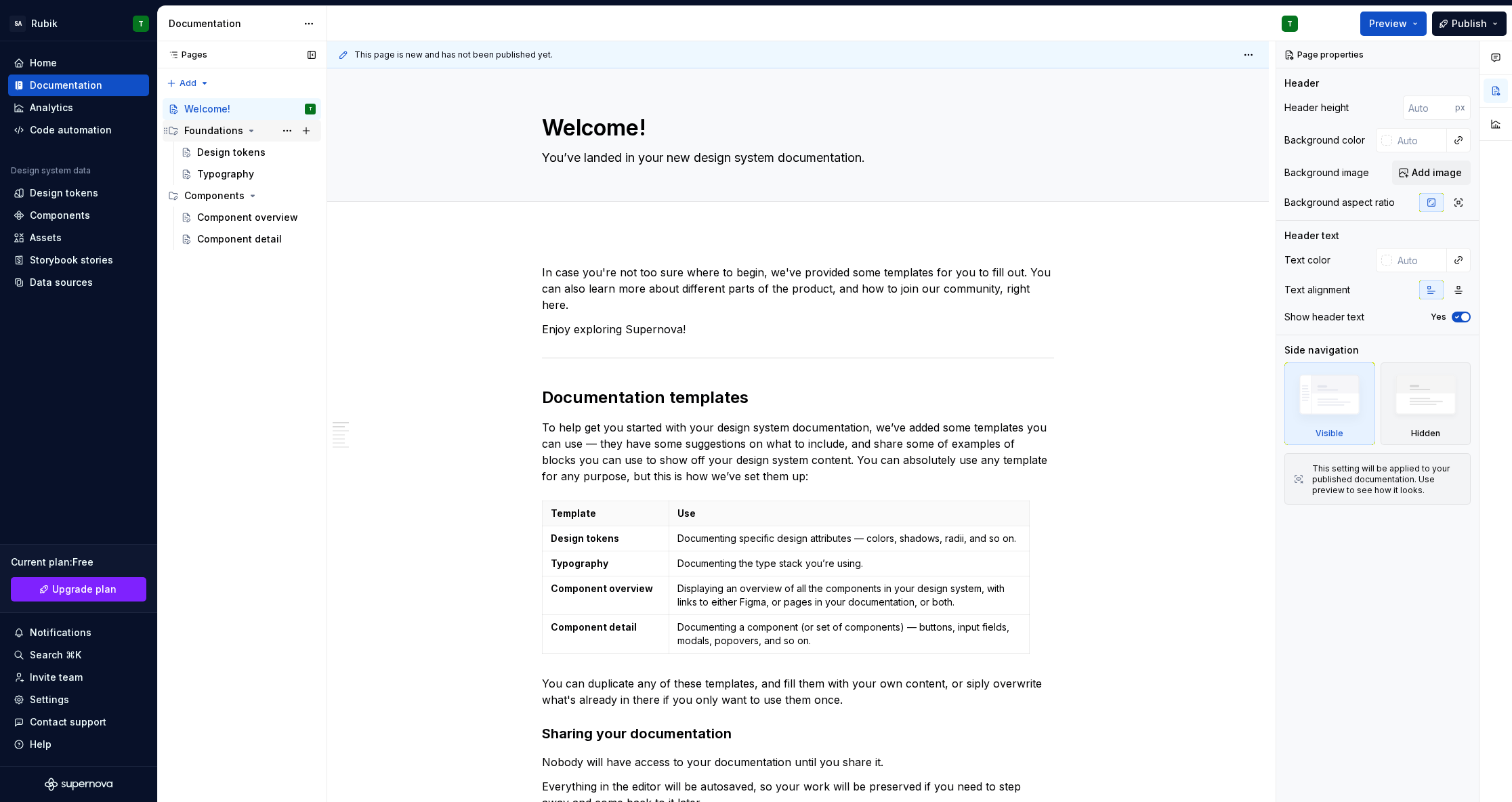
click at [236, 132] on div "Foundations" at bounding box center [213, 131] width 59 height 14
click at [246, 130] on icon "Page tree" at bounding box center [251, 130] width 11 height 11
click at [227, 153] on div "Design tokens" at bounding box center [232, 152] width 69 height 14
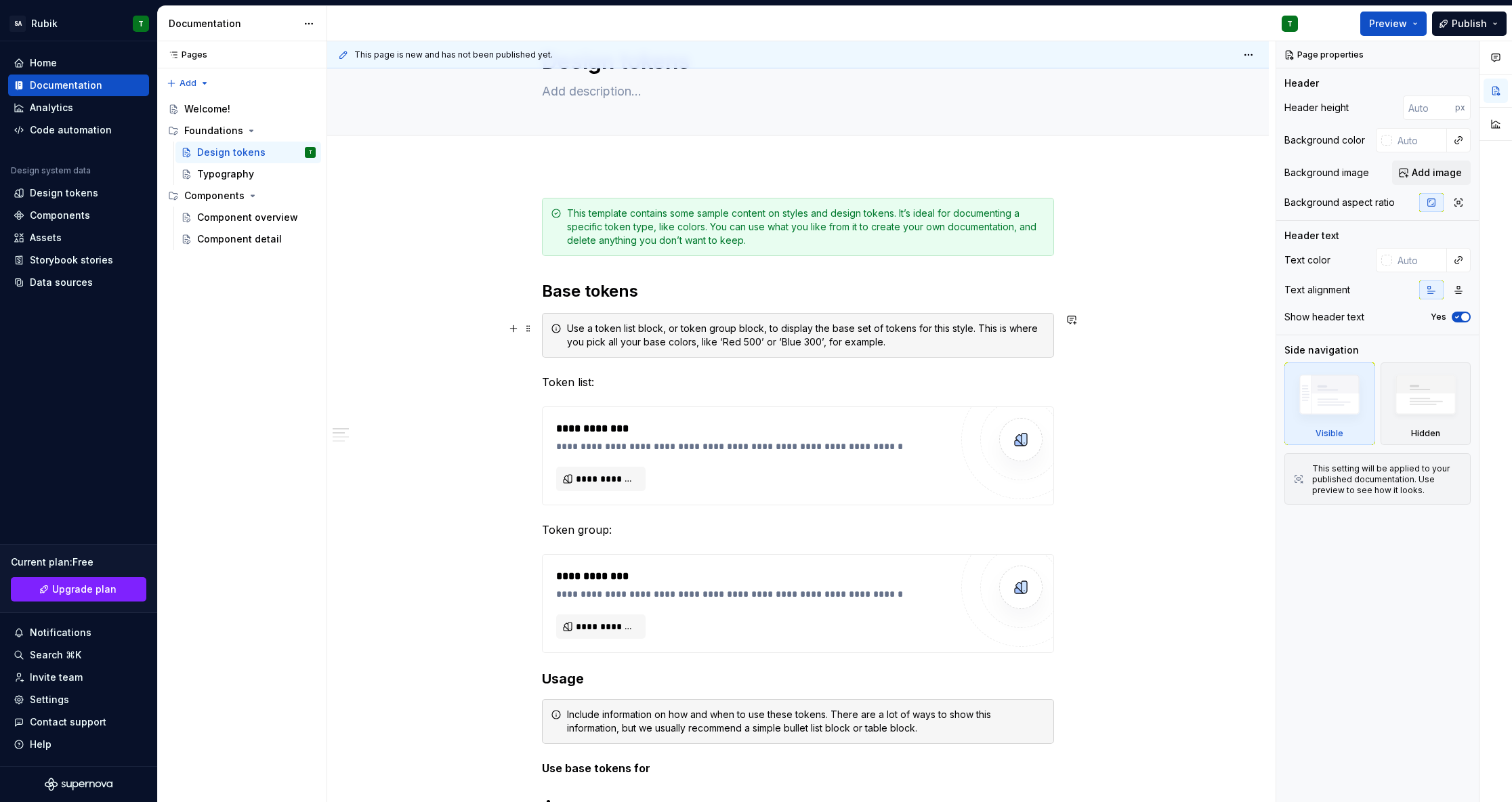
scroll to position [249, 0]
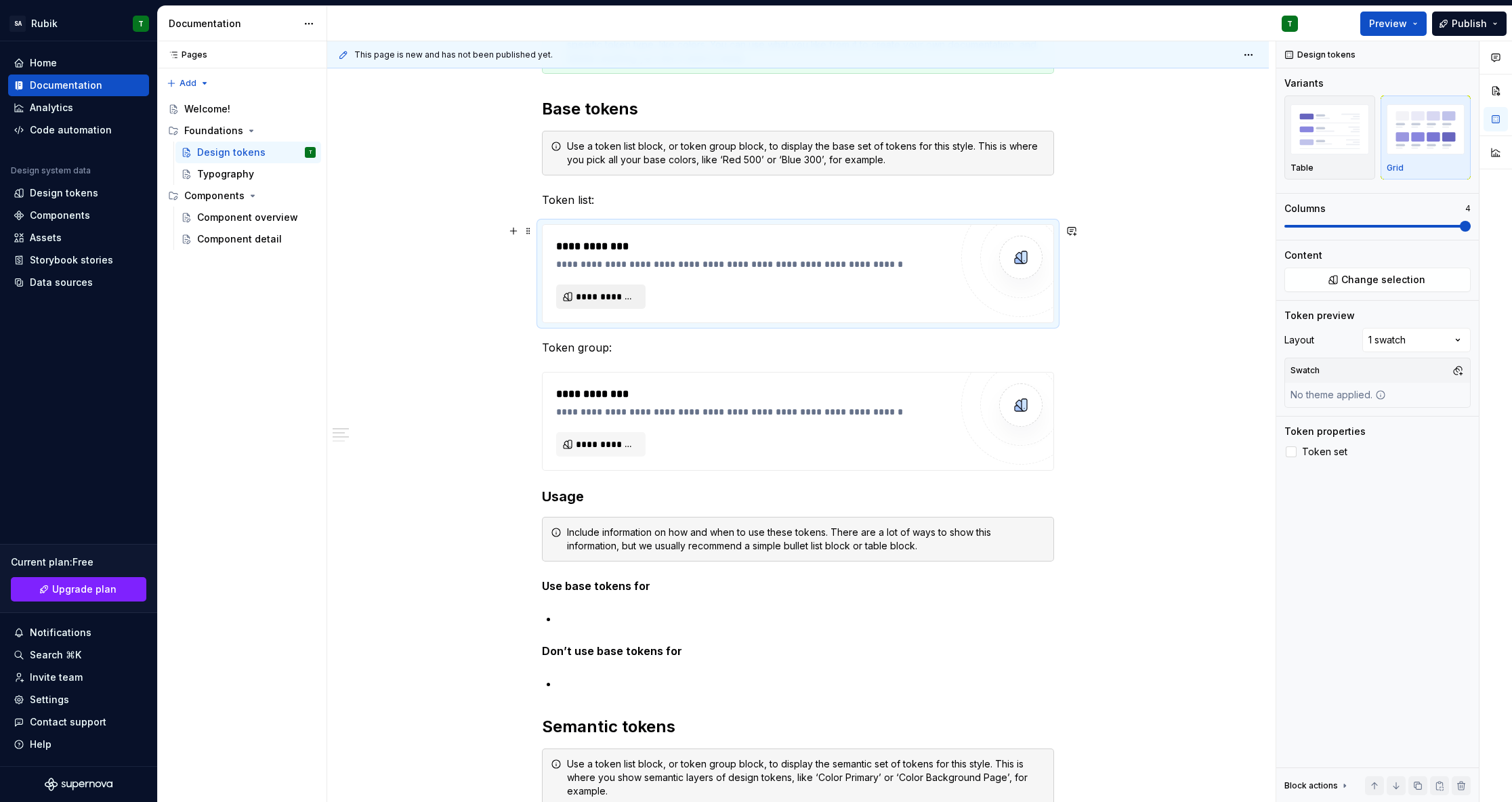
click at [623, 301] on span "**********" at bounding box center [606, 297] width 61 height 14
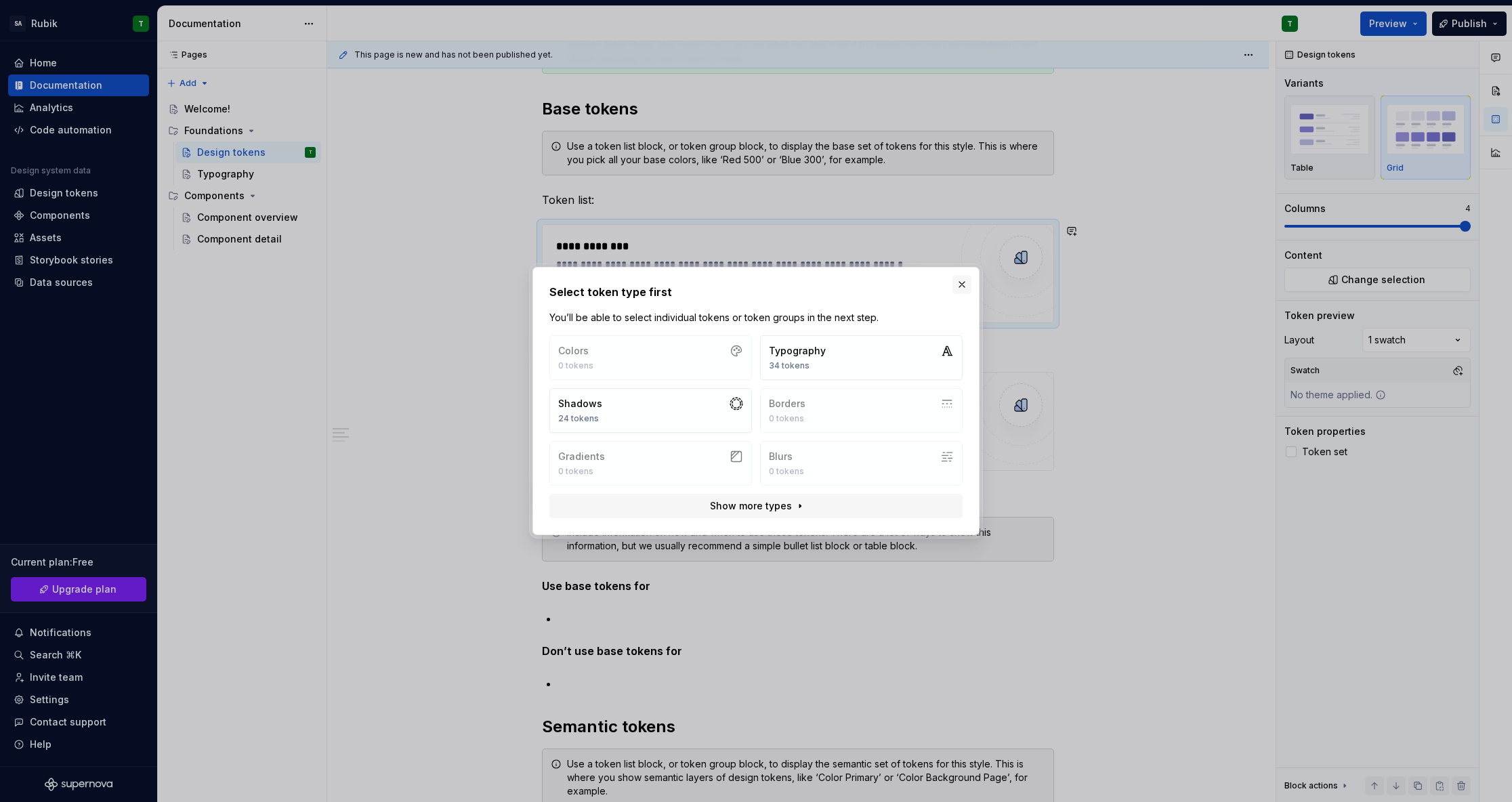
click at [962, 285] on button "button" at bounding box center [961, 284] width 19 height 19
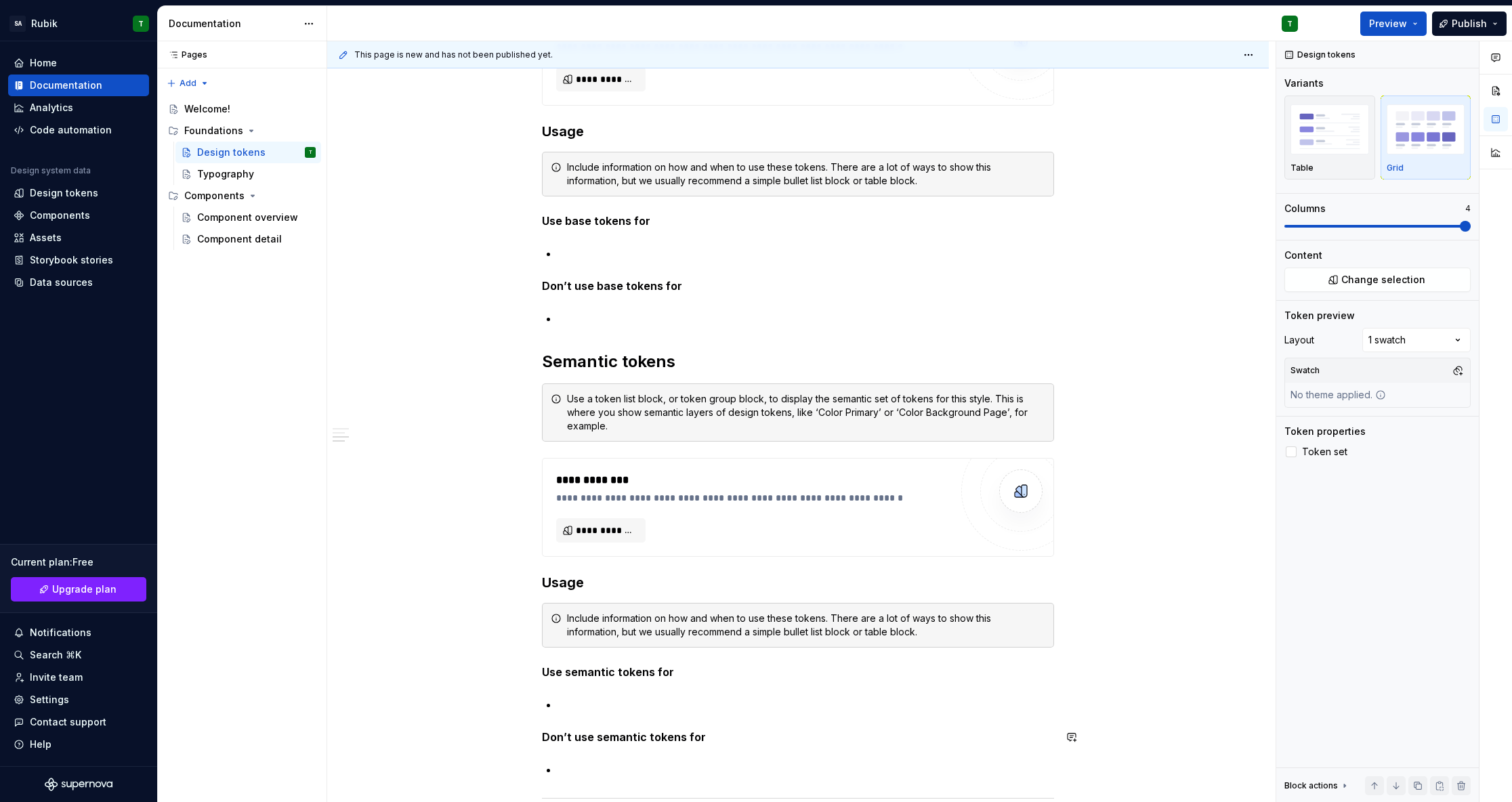
scroll to position [525, 0]
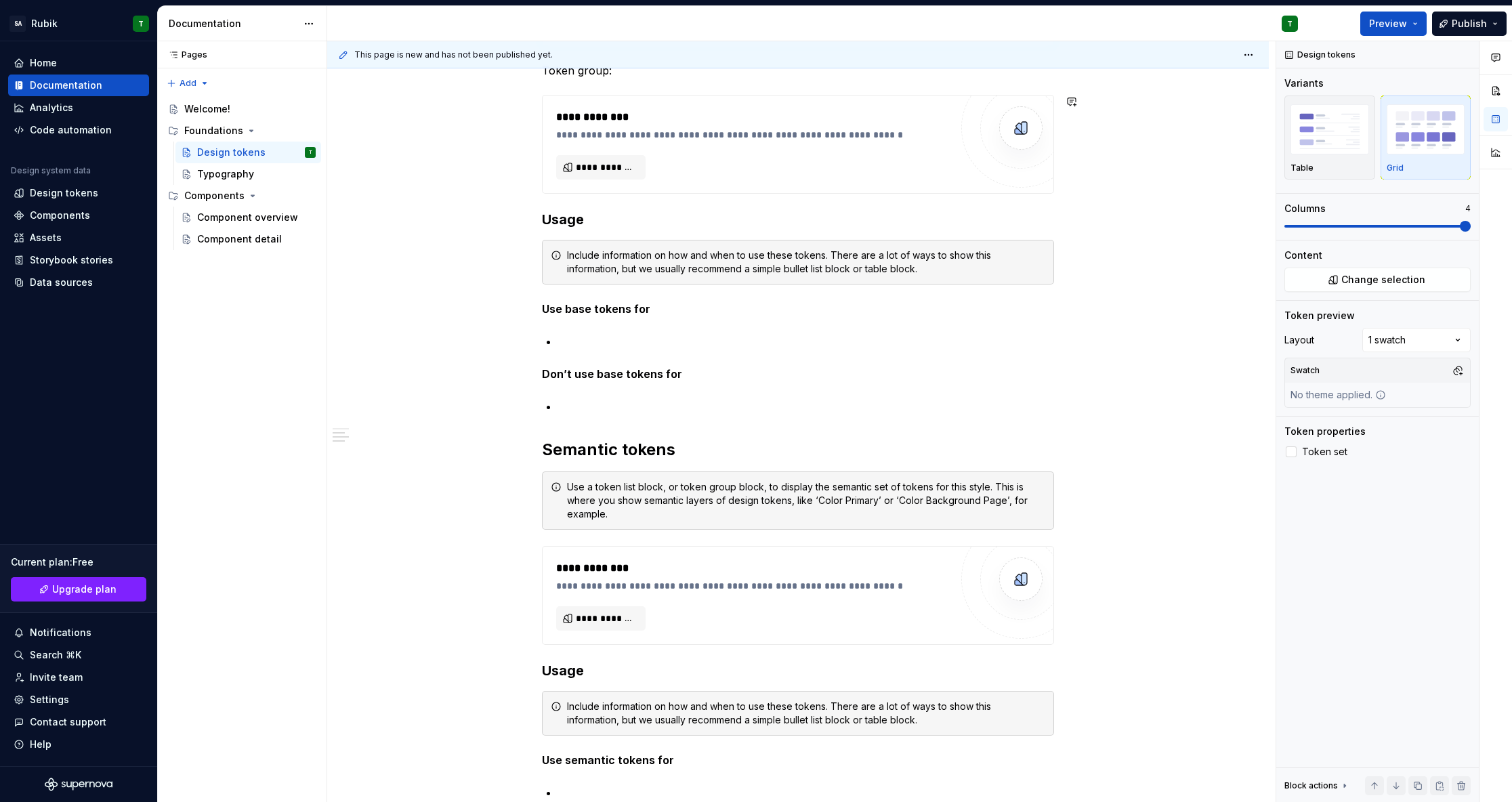
type textarea "*"
